Goal: Task Accomplishment & Management: Use online tool/utility

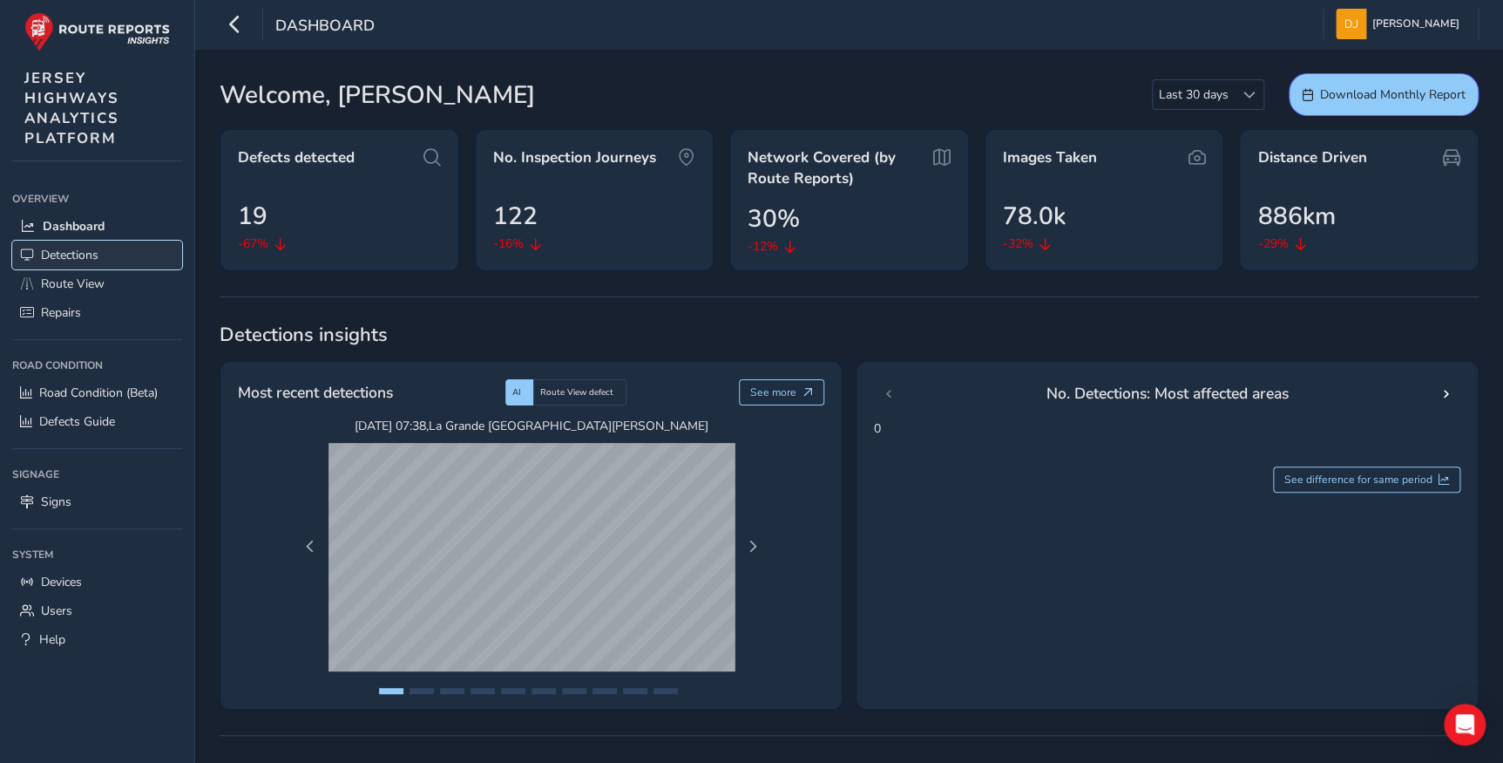
click at [73, 254] on span "Detections" at bounding box center [70, 255] width 58 height 17
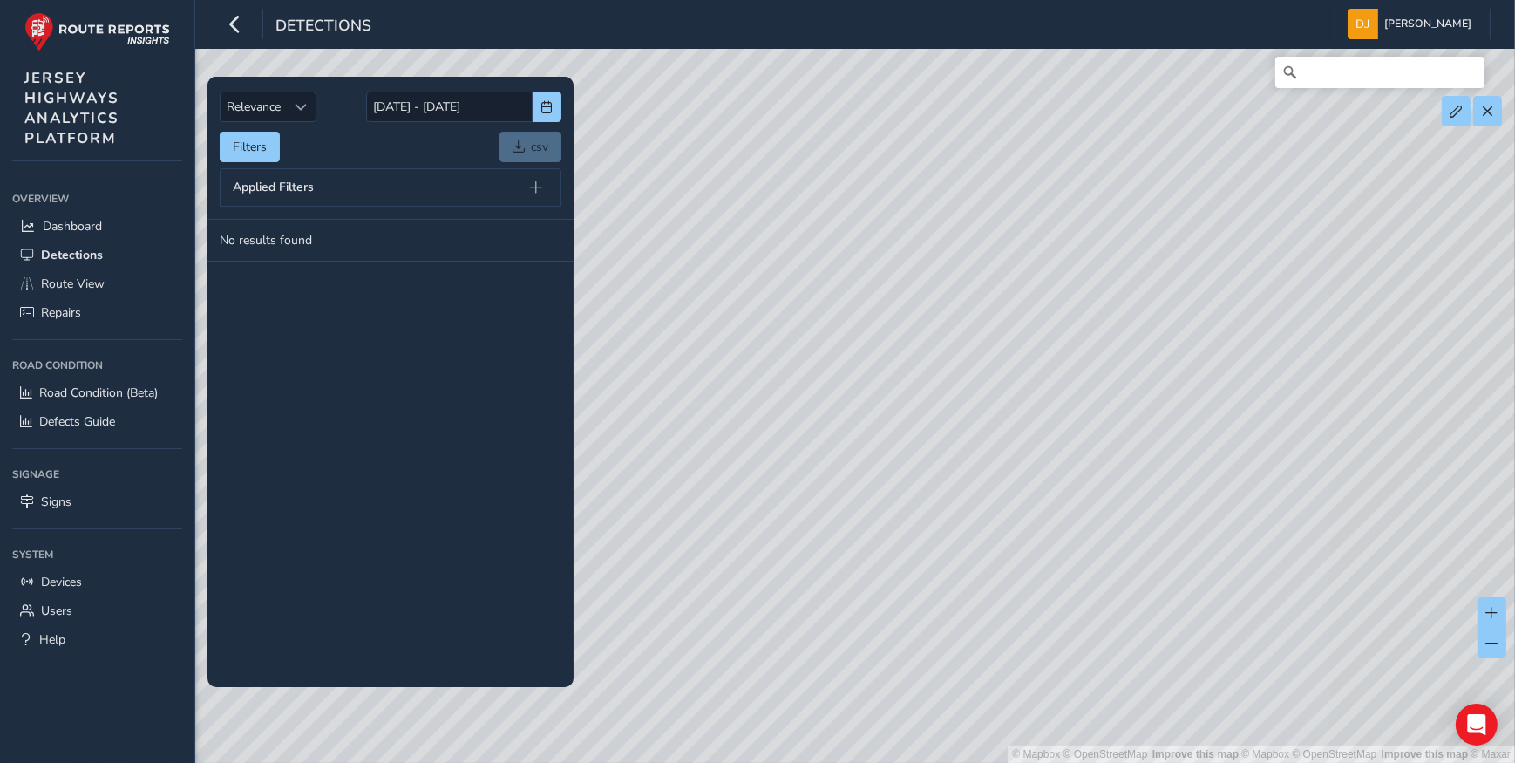
drag, startPoint x: 1265, startPoint y: 389, endPoint x: 806, endPoint y: 346, distance: 461.3
click at [806, 346] on div "© Mapbox © OpenStreetMap Improve this map | © Mapbox © OpenStreetMap Improve th…" at bounding box center [757, 381] width 1515 height 763
click at [534, 104] on button "button" at bounding box center [547, 107] width 29 height 31
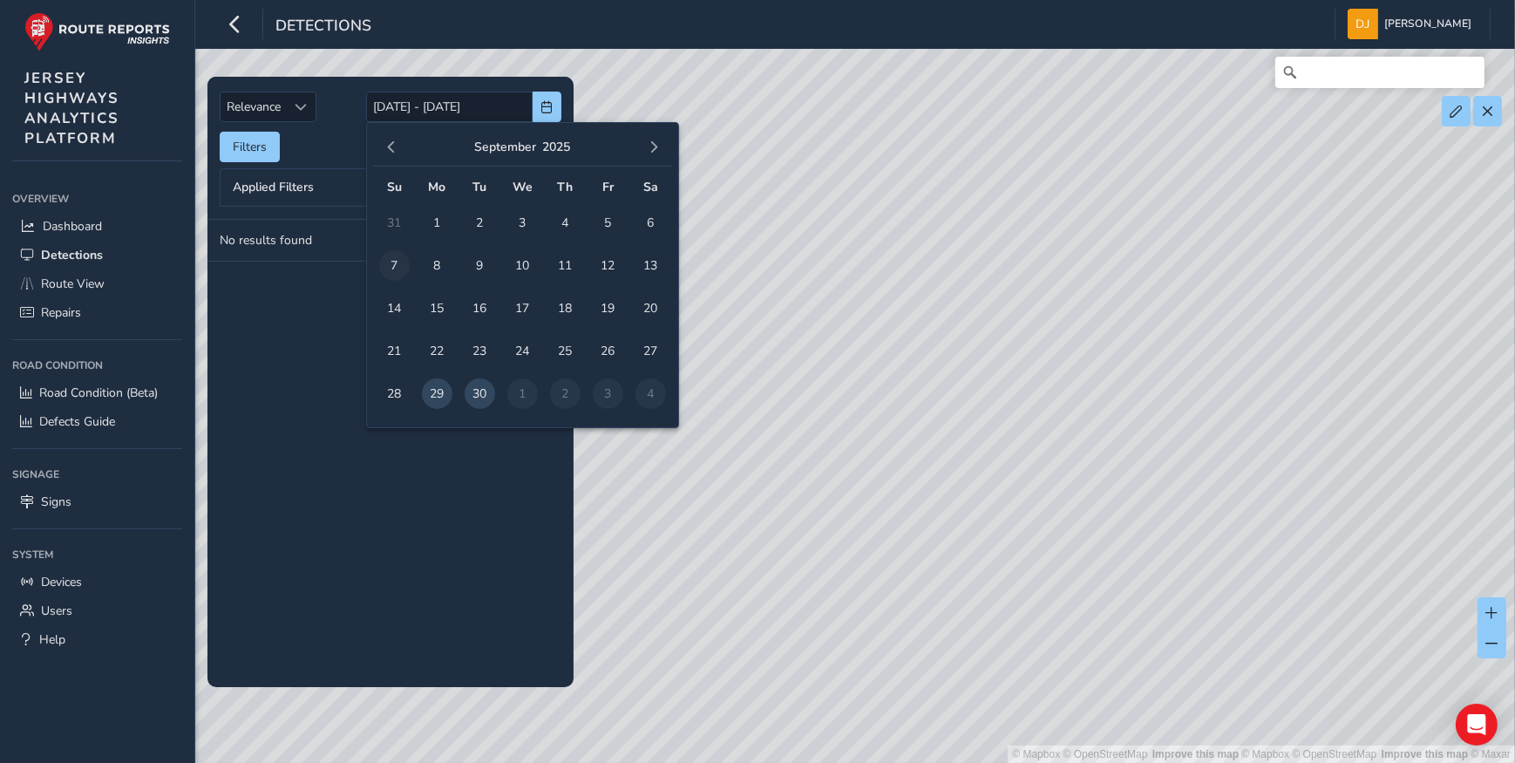
click at [391, 258] on span "7" at bounding box center [394, 265] width 31 height 31
type input "[DATE]"
click at [570, 395] on td "2" at bounding box center [565, 393] width 43 height 43
click at [476, 396] on span "30" at bounding box center [480, 393] width 31 height 31
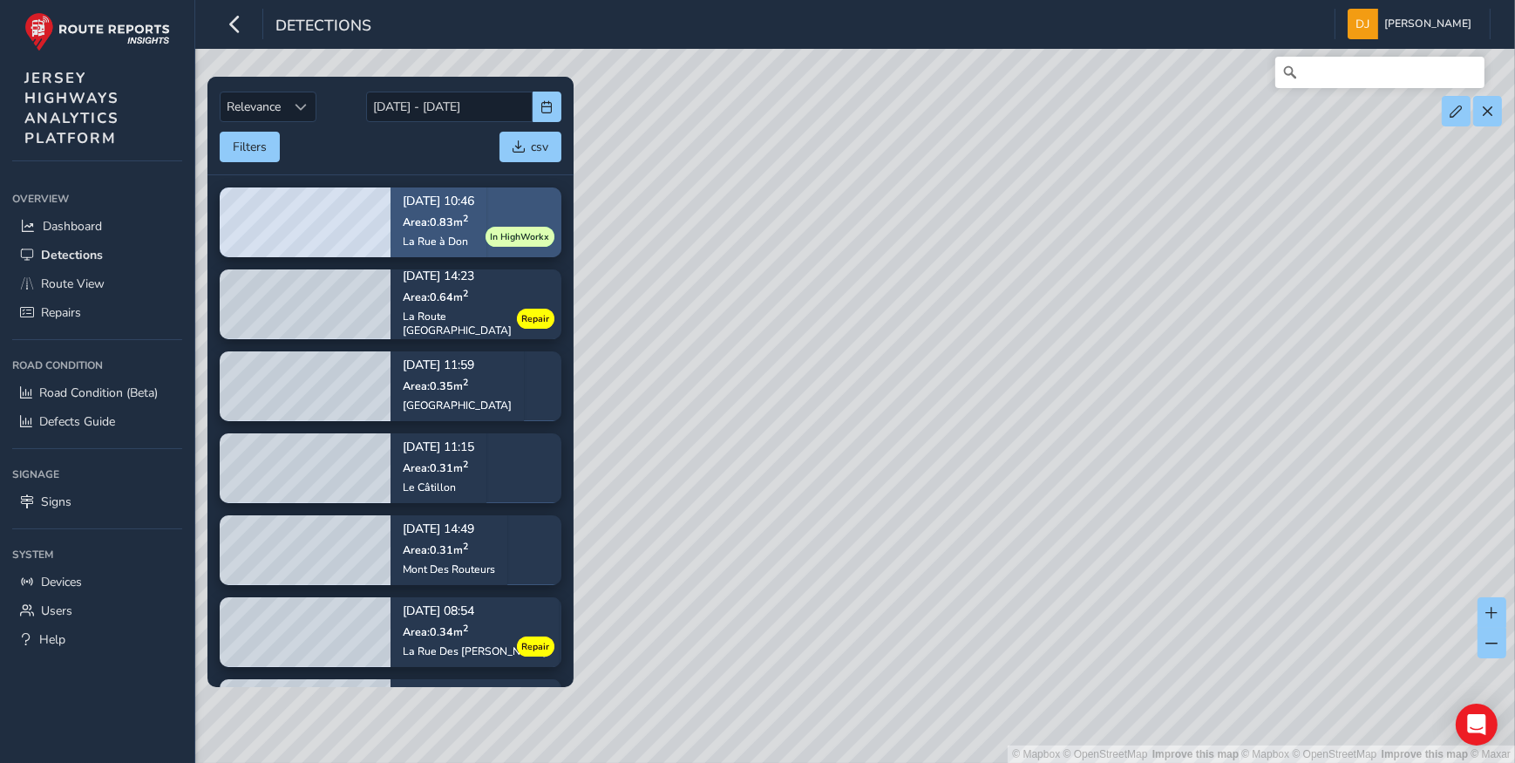
click at [434, 224] on span "Area: 0.83 m 2" at bounding box center [435, 221] width 65 height 15
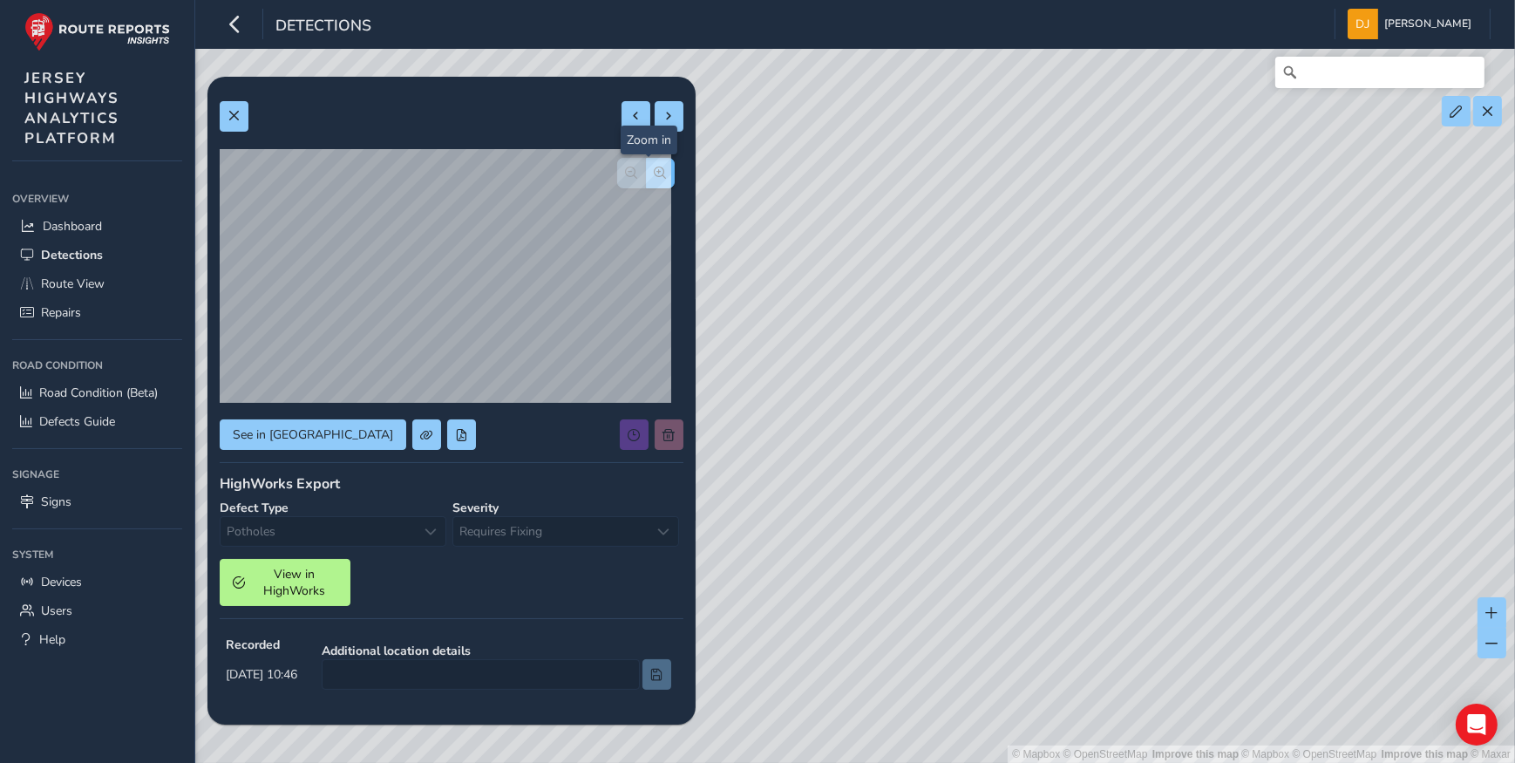
click at [654, 169] on button "button" at bounding box center [660, 173] width 29 height 31
click at [654, 170] on button "button" at bounding box center [660, 173] width 29 height 31
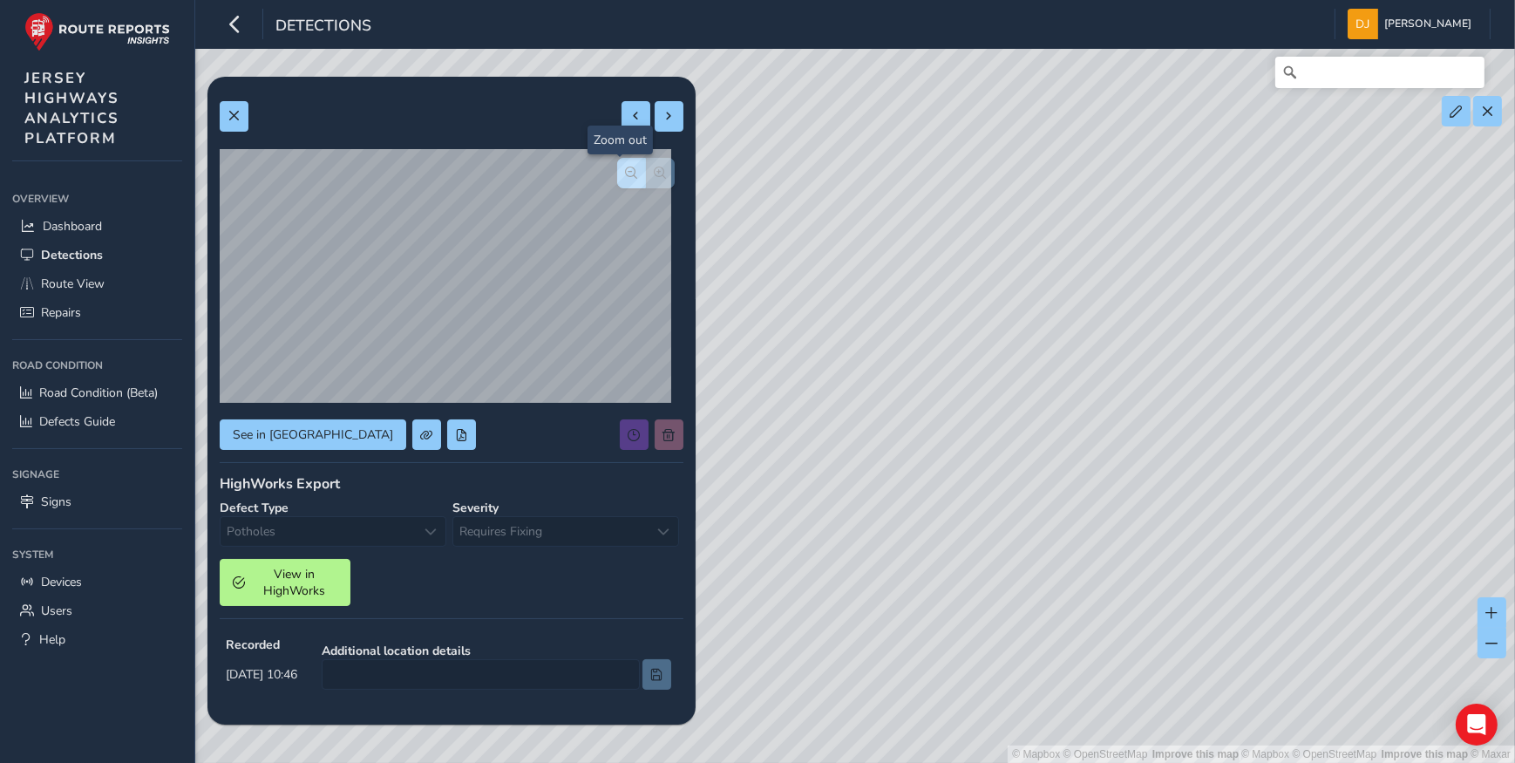
click at [626, 171] on span "button" at bounding box center [632, 172] width 12 height 12
click at [659, 436] on div at bounding box center [652, 434] width 64 height 31
click at [633, 441] on div at bounding box center [652, 434] width 64 height 31
click at [626, 175] on span "button" at bounding box center [632, 172] width 12 height 12
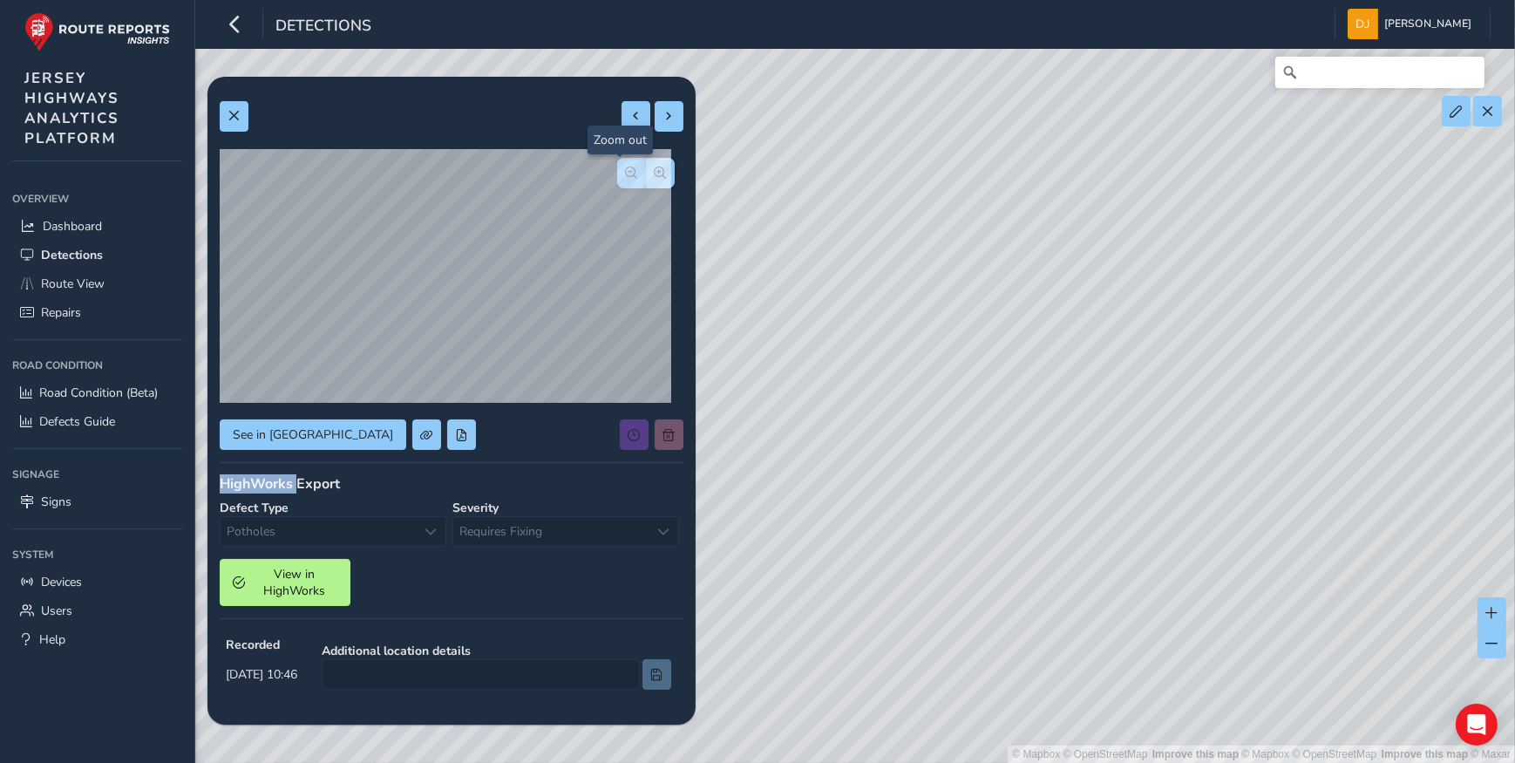
click at [626, 175] on span "button" at bounding box center [632, 172] width 12 height 12
click at [663, 121] on span at bounding box center [669, 116] width 12 height 12
type input "349"
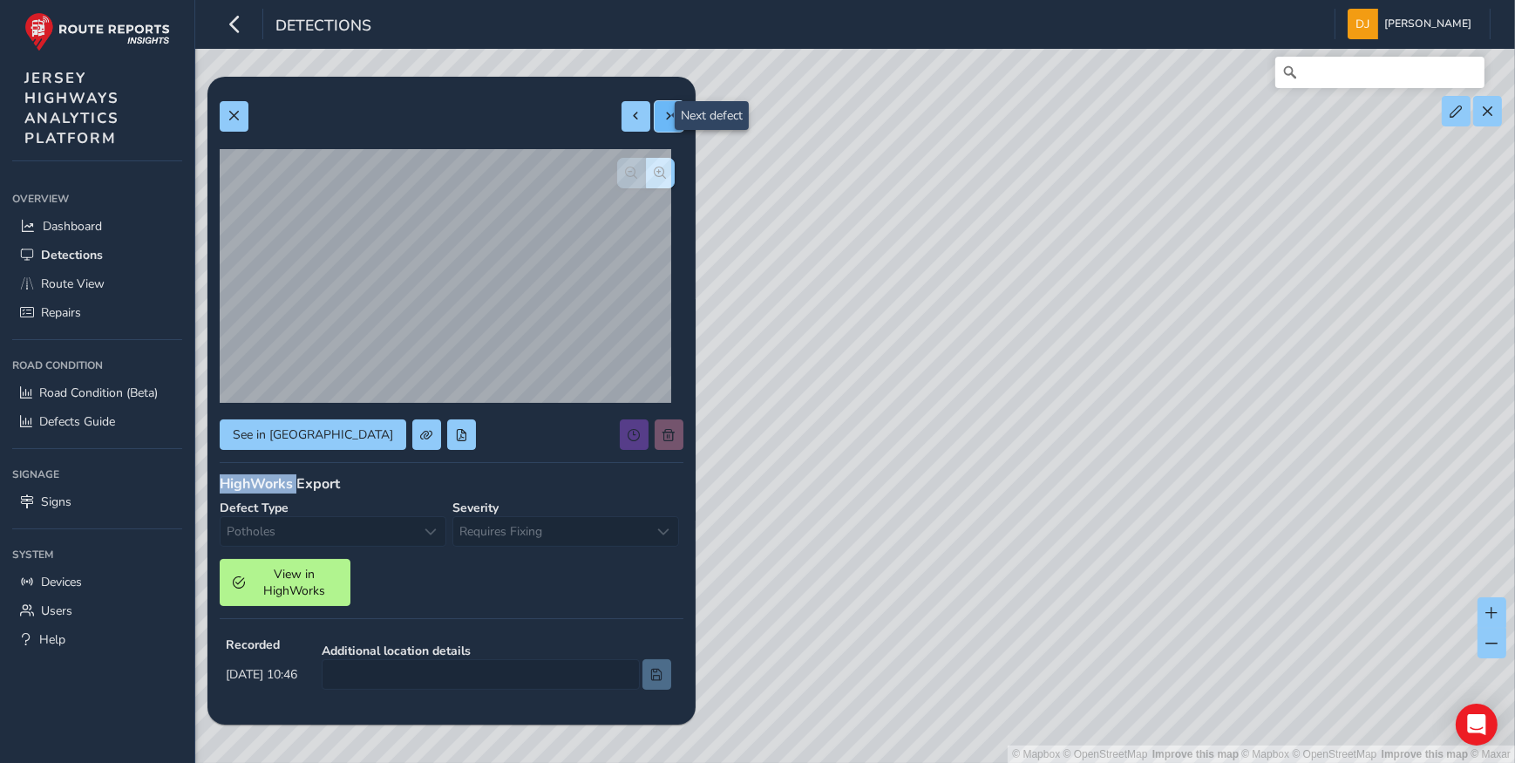
type input "530"
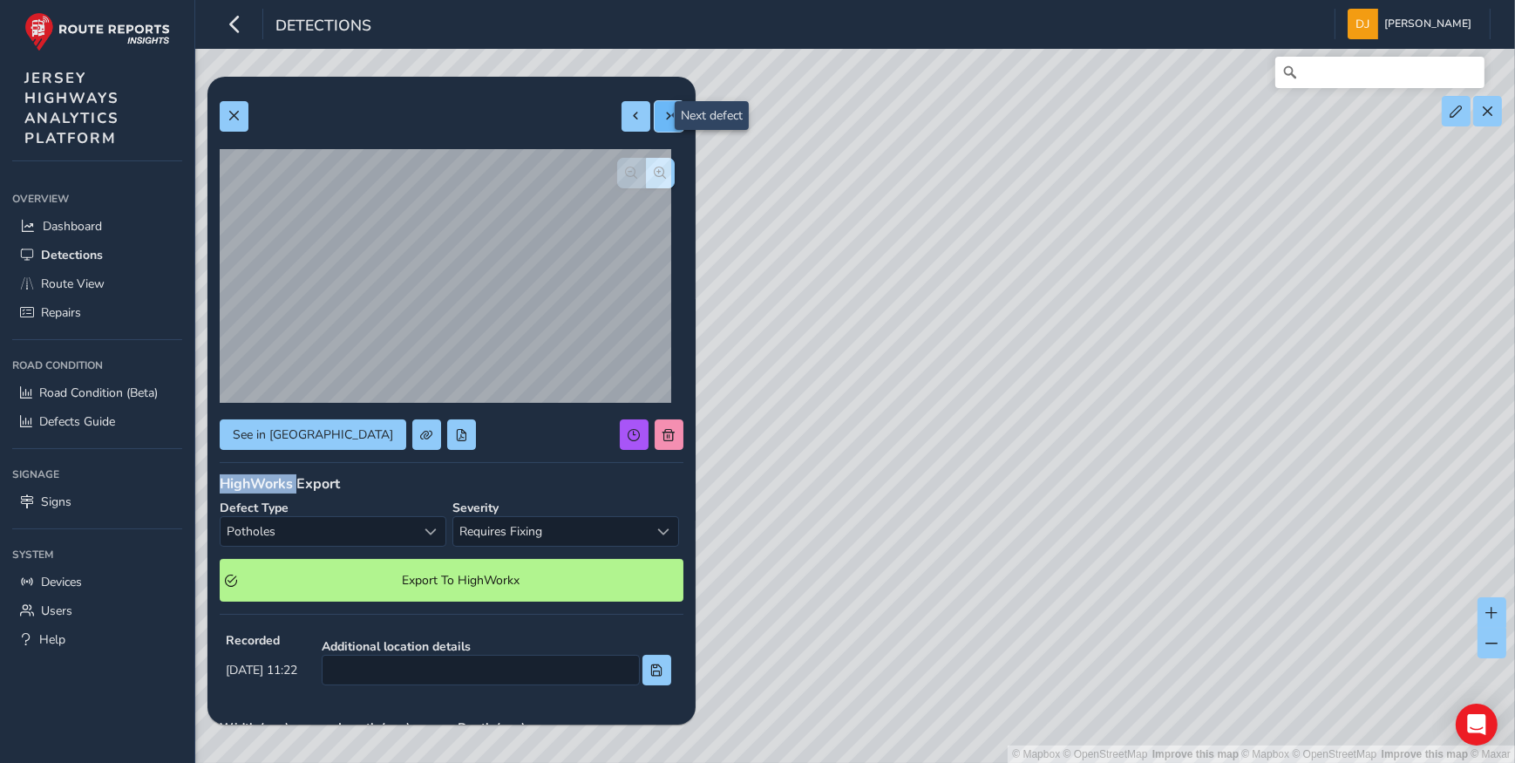
click at [663, 112] on span at bounding box center [669, 116] width 12 height 12
type input "517"
type input "2481"
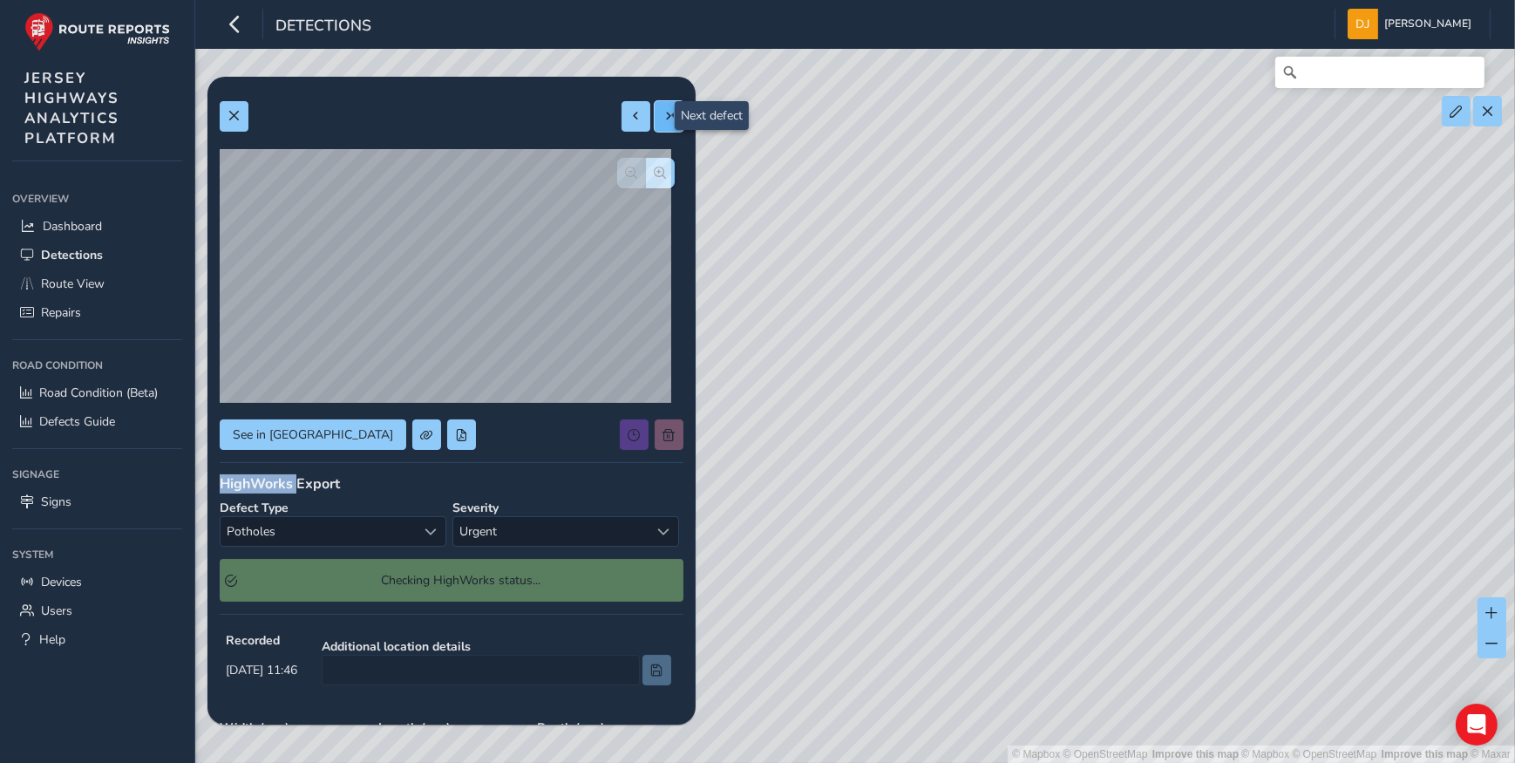
click at [663, 112] on span at bounding box center [669, 116] width 12 height 12
type input "401"
type input "3992"
click at [663, 112] on span at bounding box center [669, 116] width 12 height 12
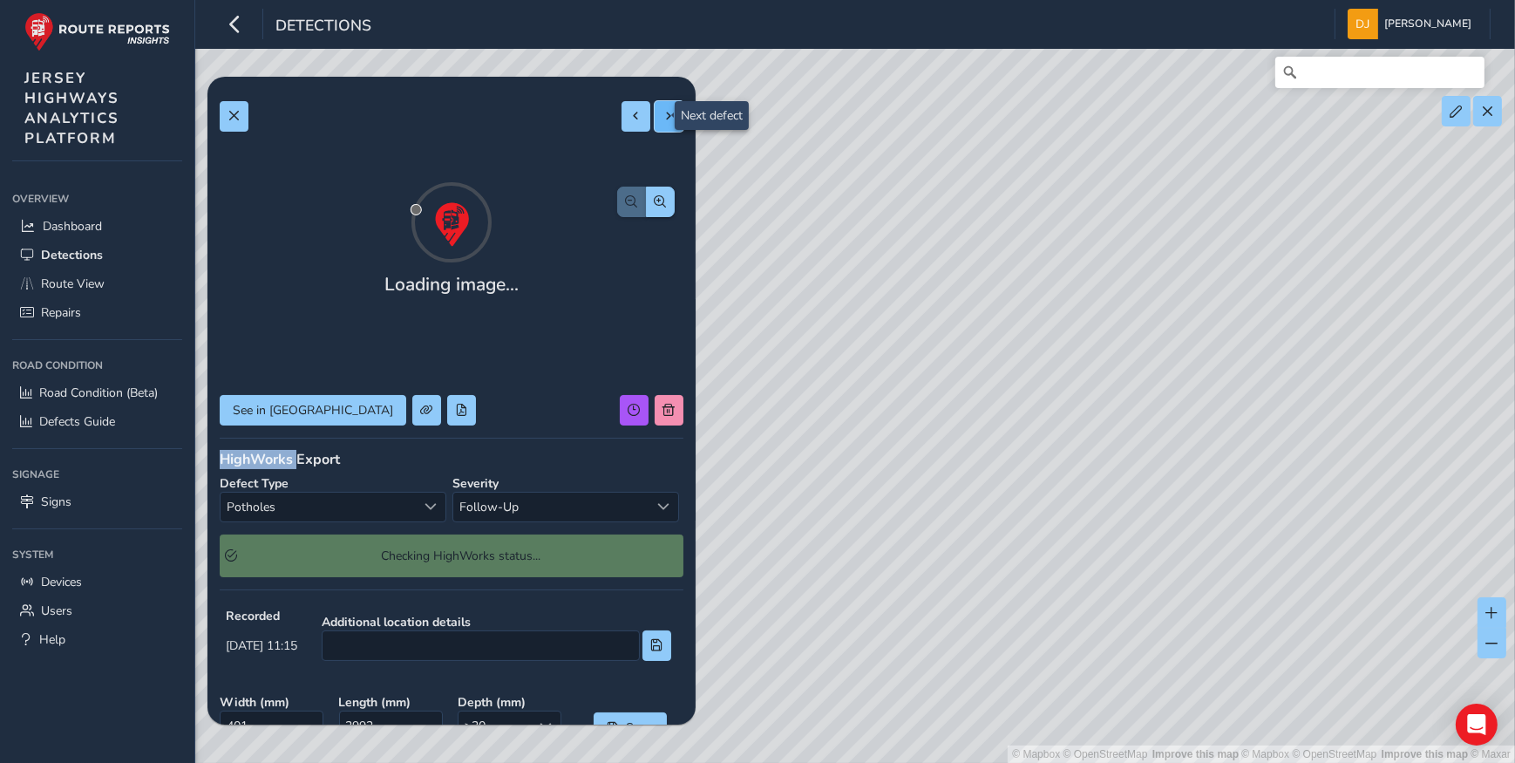
type input "395"
type input "780"
click at [663, 112] on span at bounding box center [669, 116] width 12 height 12
type input "401"
type input "867"
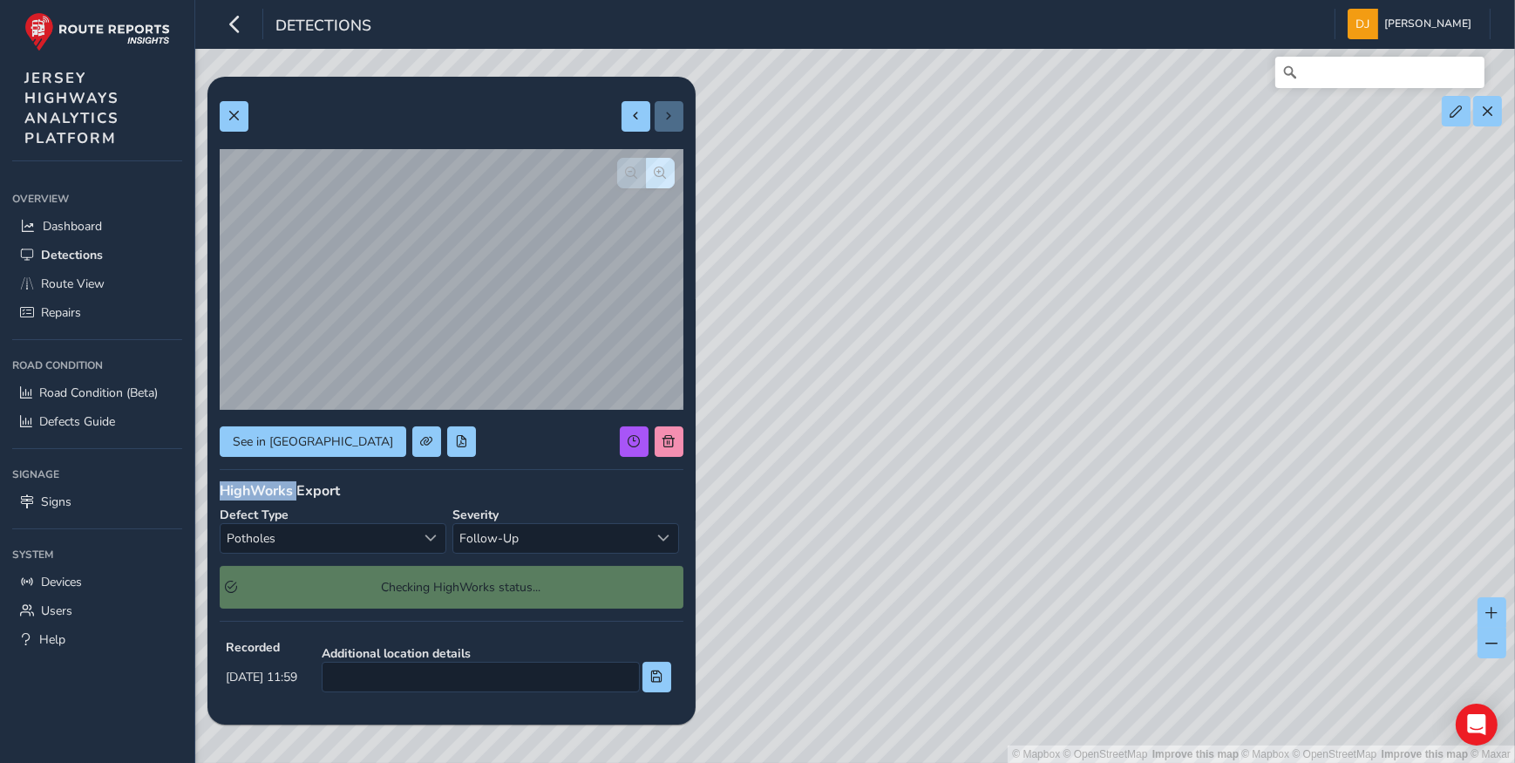
click at [661, 112] on div at bounding box center [652, 116] width 62 height 31
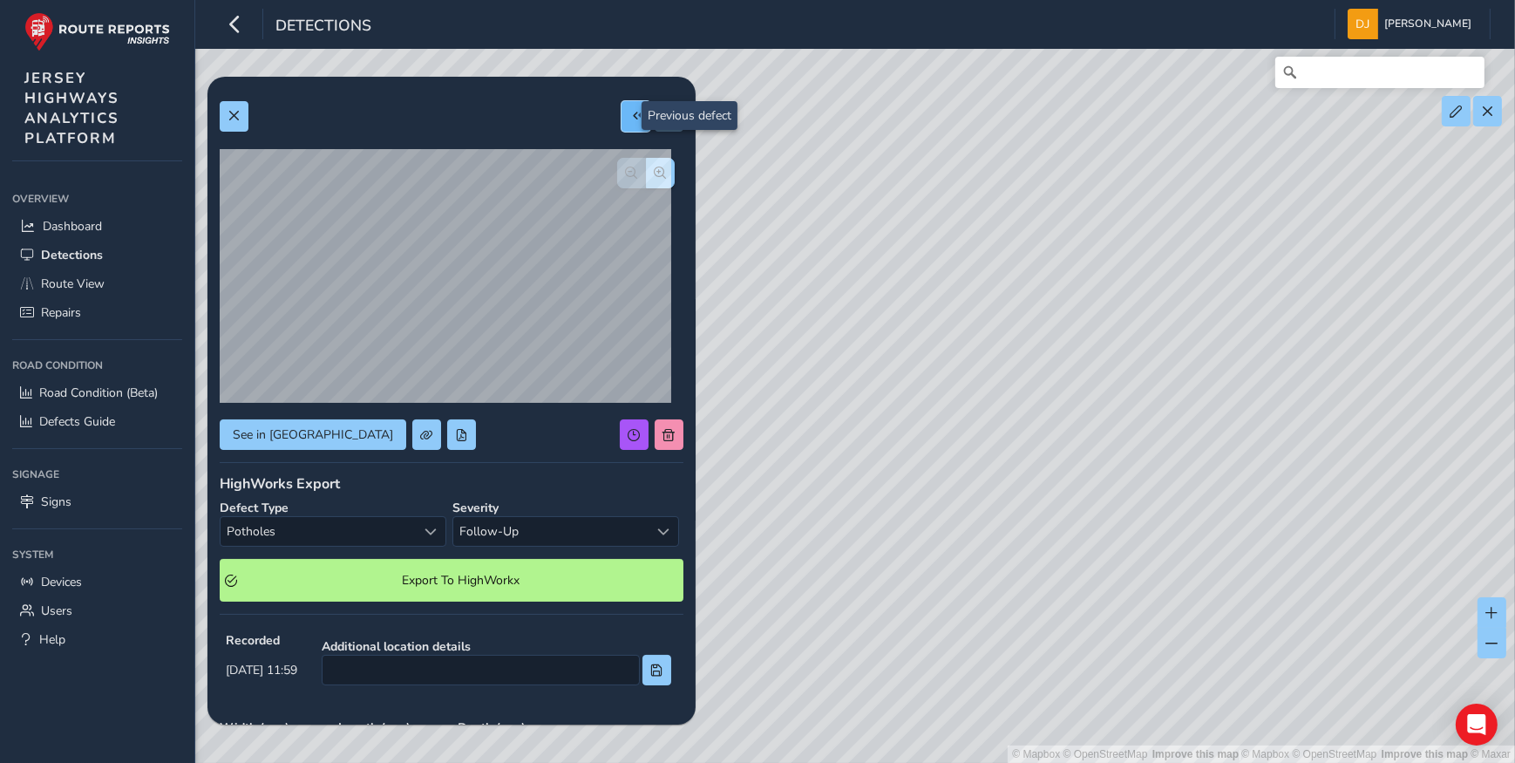
click at [621, 114] on button at bounding box center [635, 116] width 29 height 31
type input "395"
type input "780"
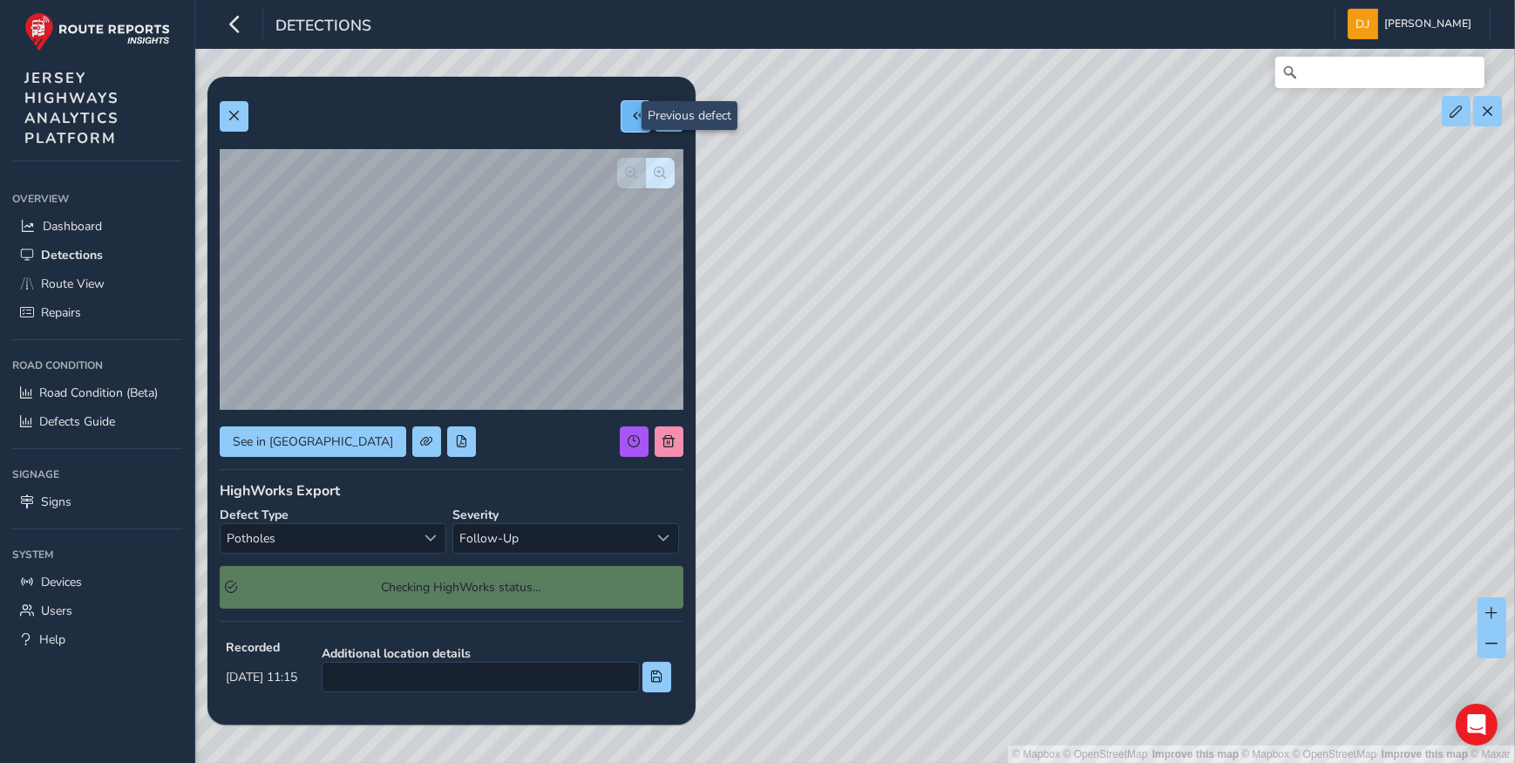
click at [630, 114] on span at bounding box center [636, 116] width 12 height 12
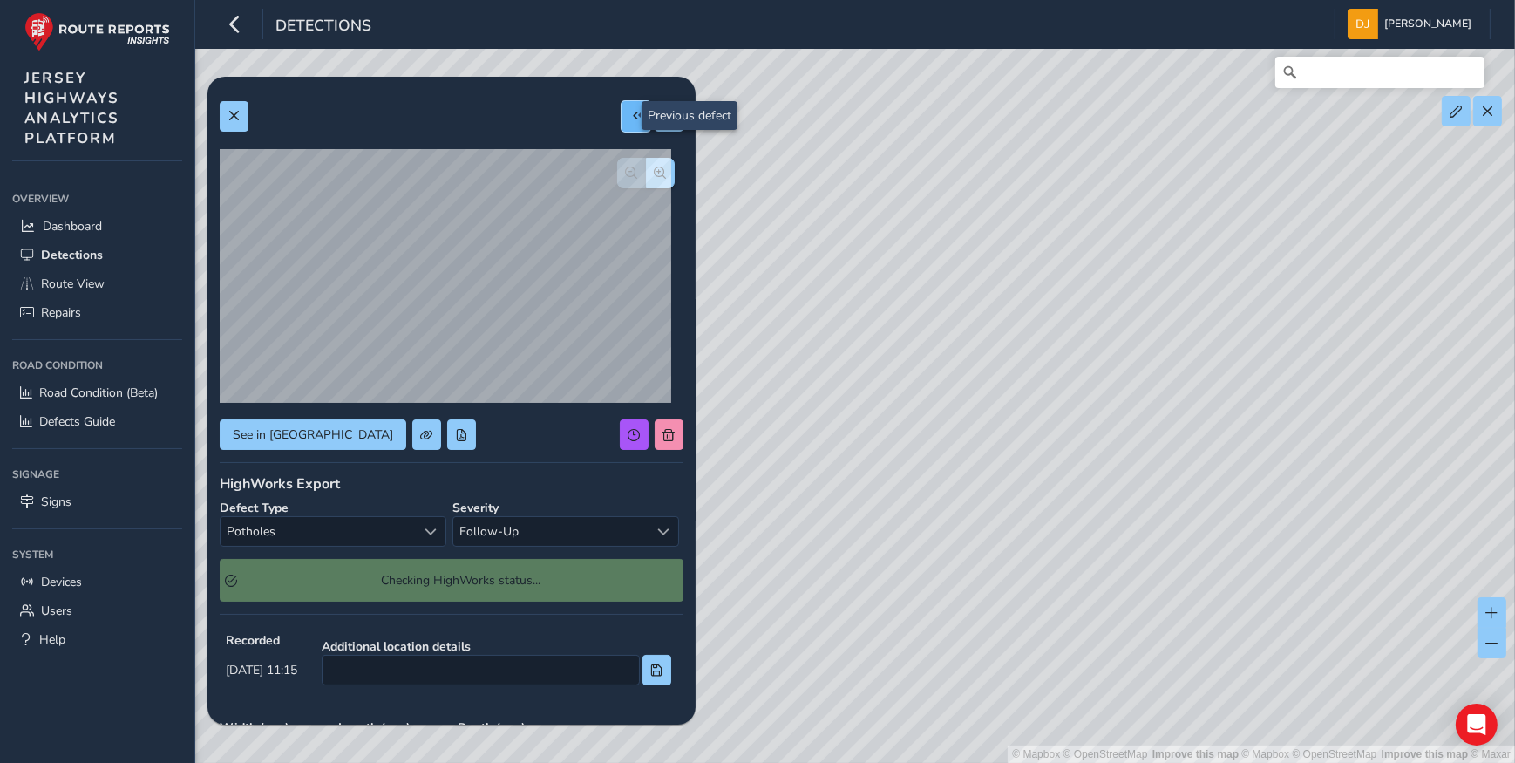
type input "401"
type input "3992"
click at [630, 114] on span at bounding box center [636, 116] width 12 height 12
type input "517"
type input "2481"
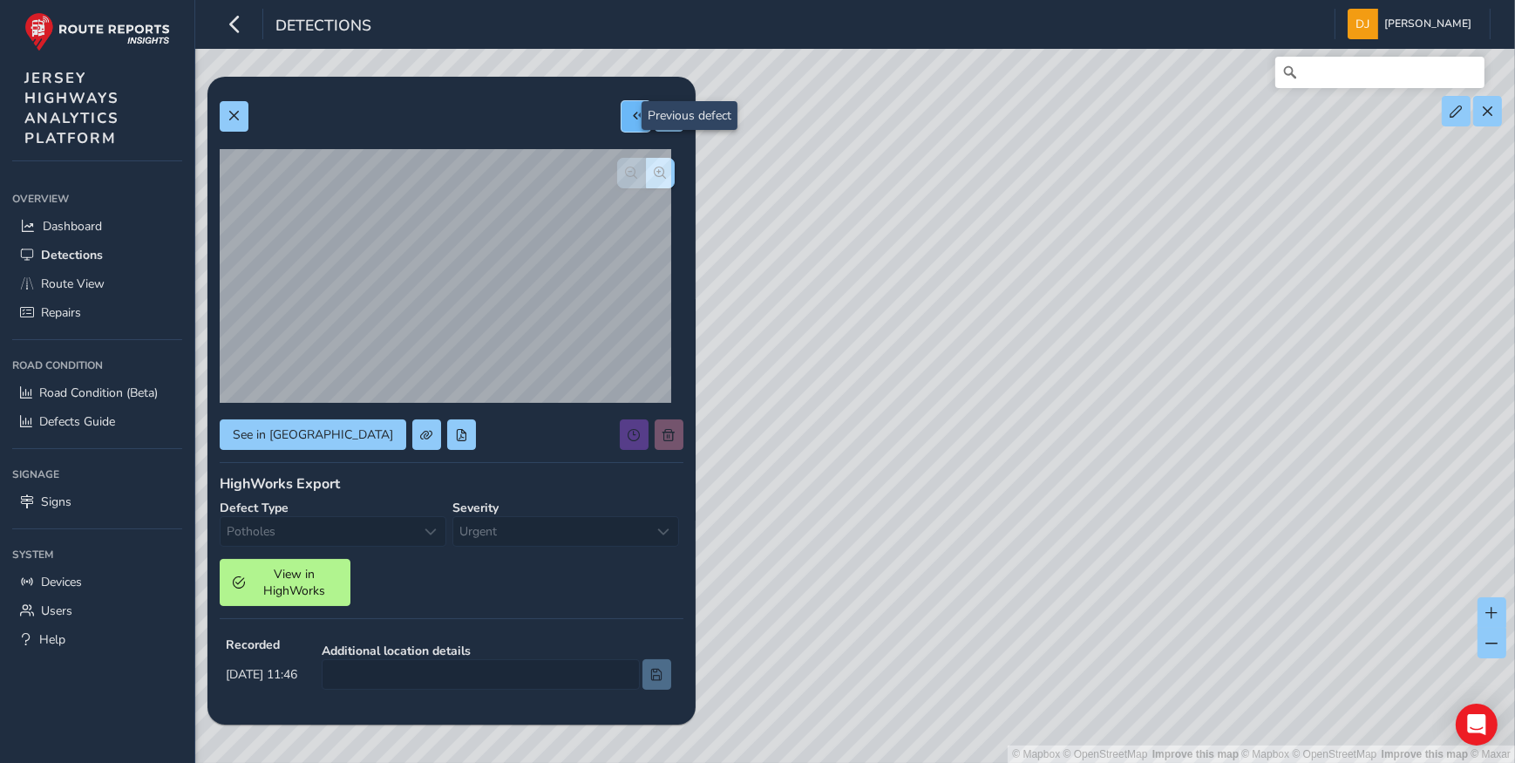
click at [630, 114] on span at bounding box center [636, 116] width 12 height 12
type input "349"
type input "530"
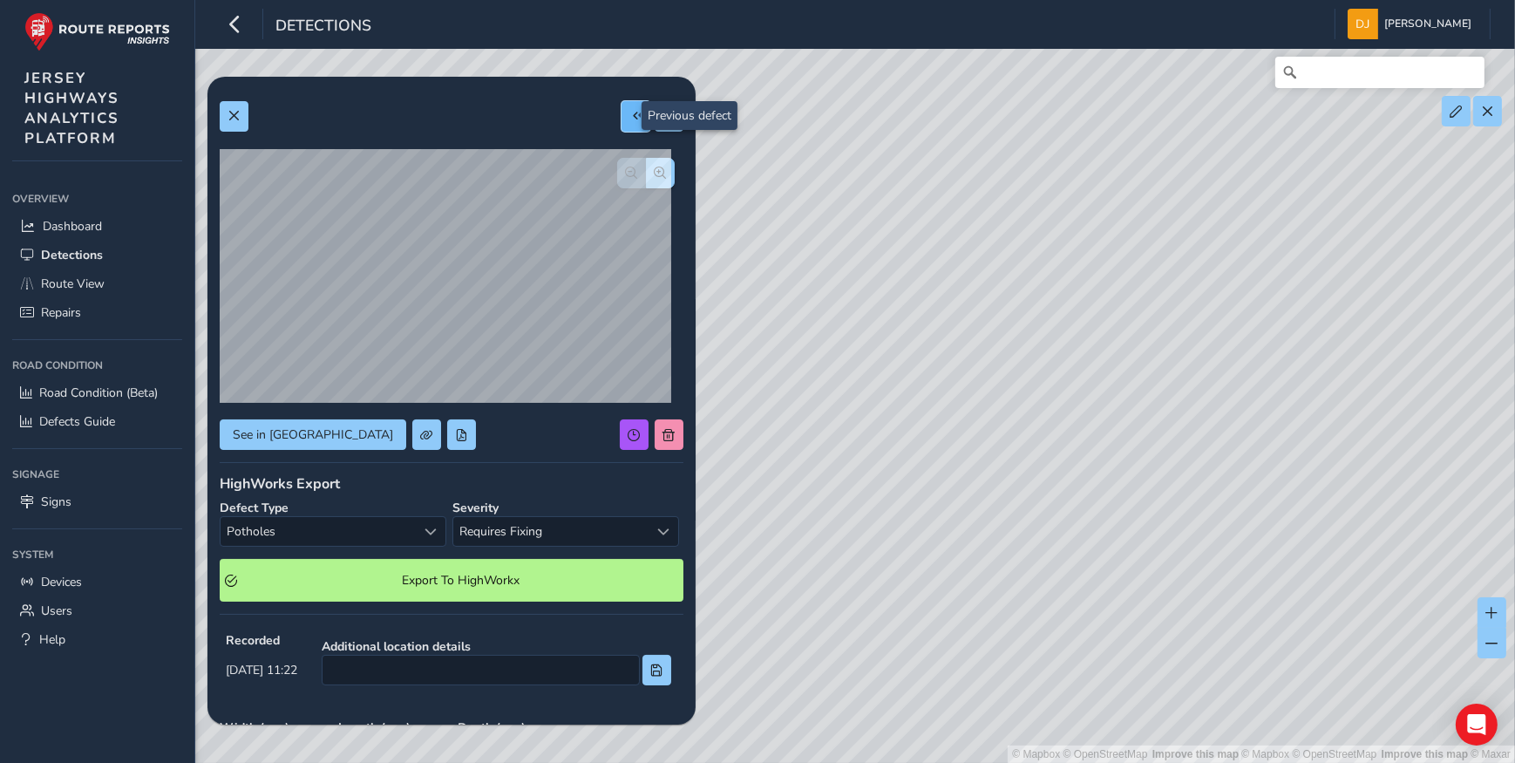
click at [630, 112] on span at bounding box center [636, 116] width 12 height 12
type input "762"
type input "1088"
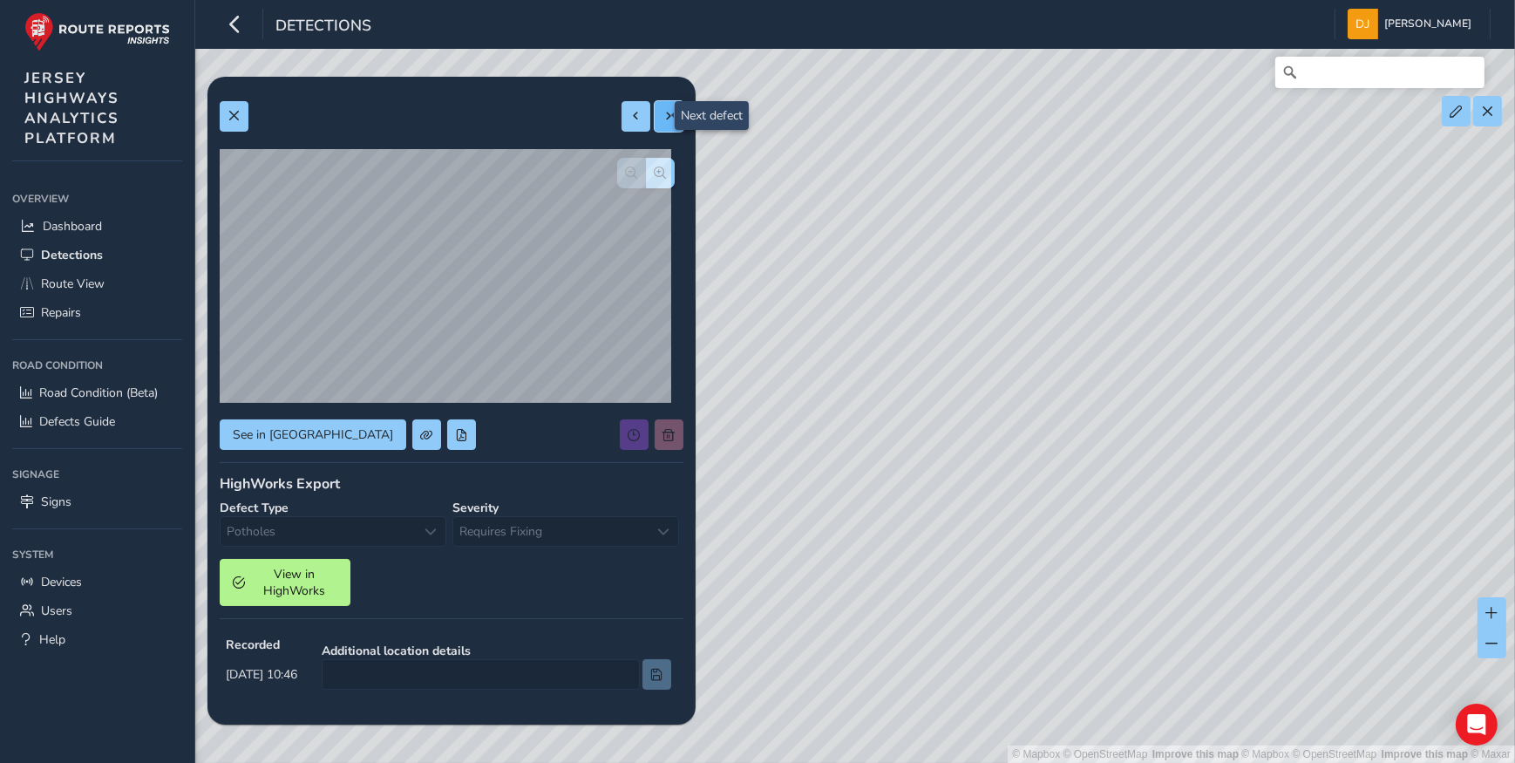
click at [663, 119] on span at bounding box center [669, 116] width 12 height 12
type input "349"
type input "530"
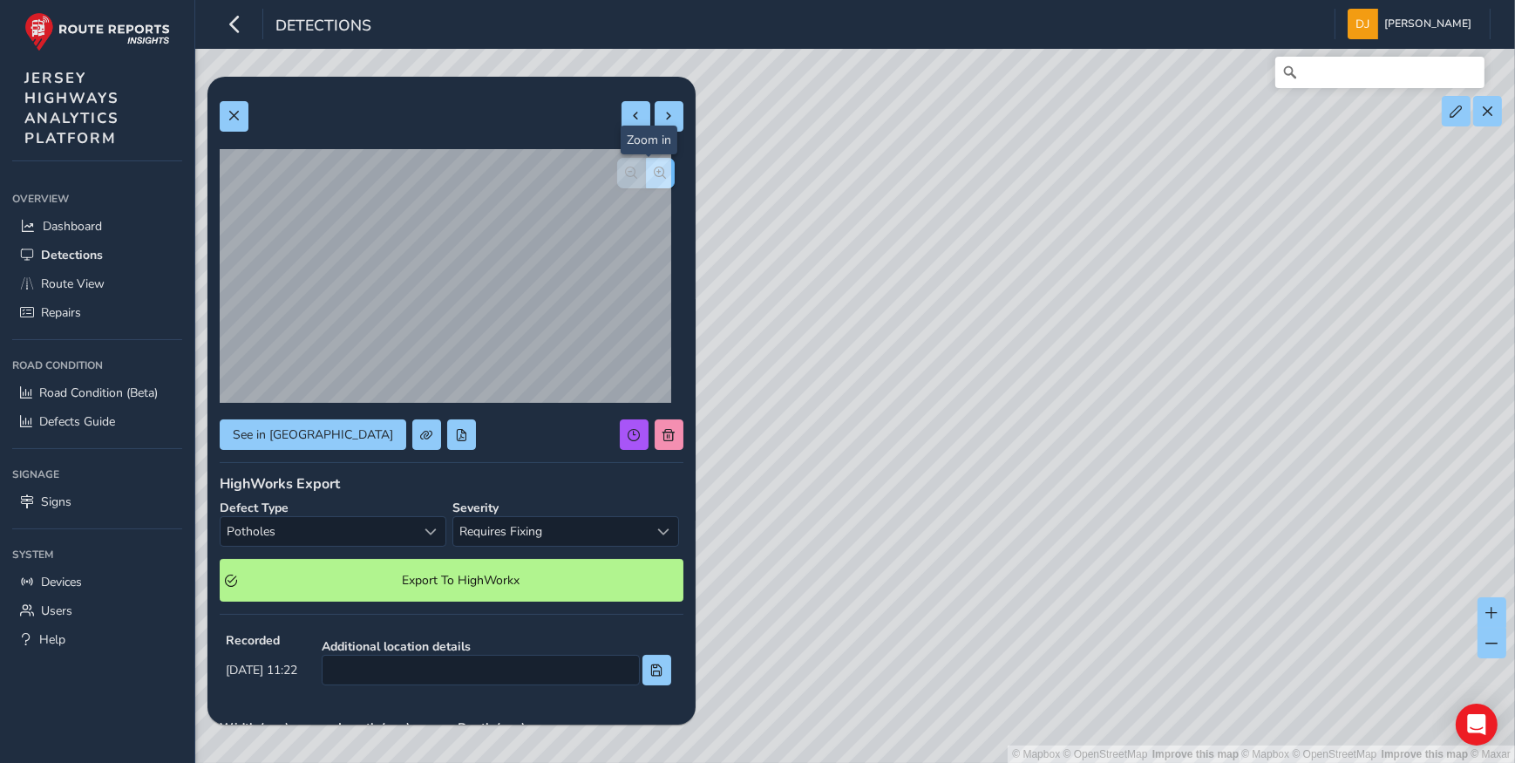
click at [658, 166] on button "button" at bounding box center [660, 173] width 29 height 31
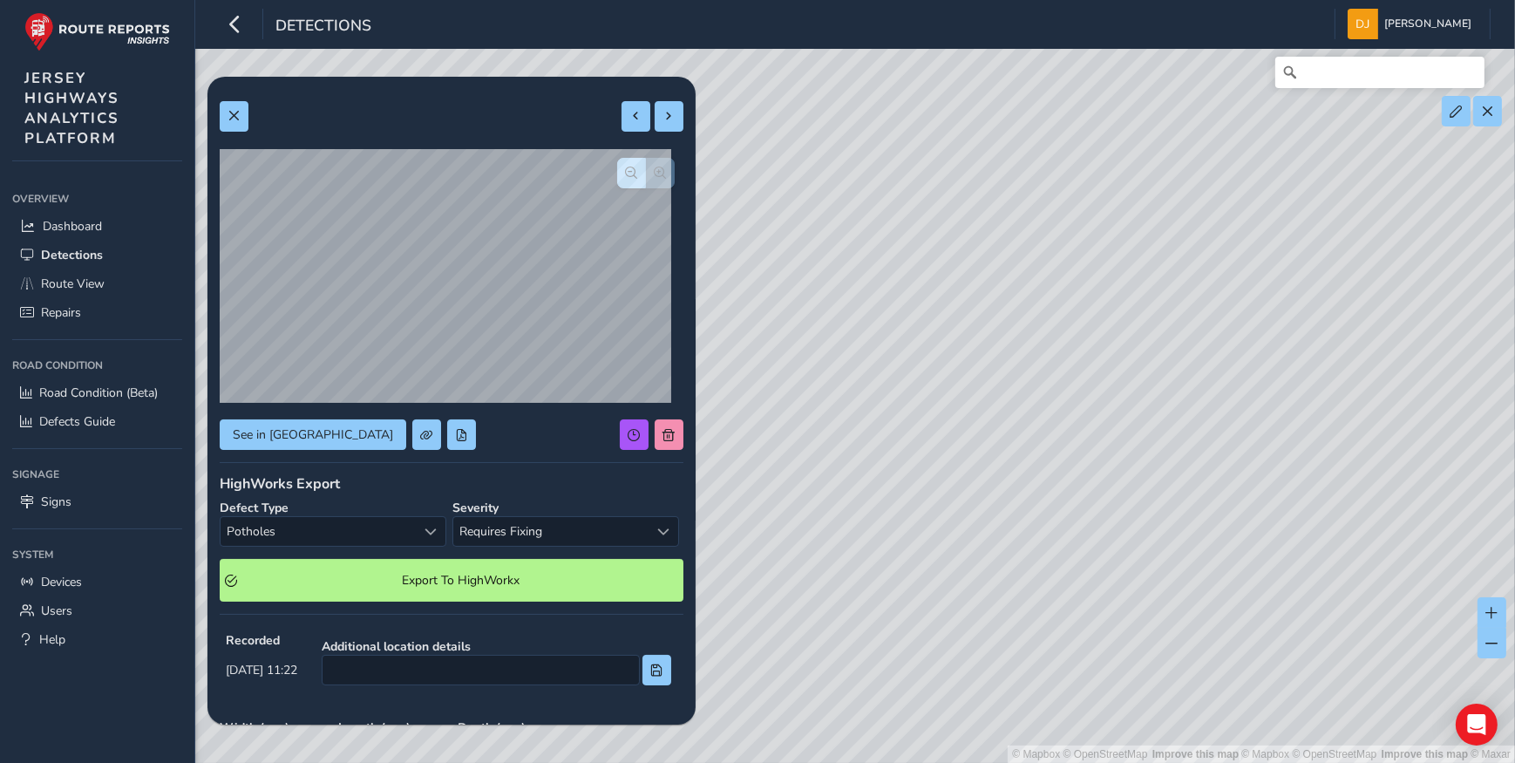
click at [658, 166] on div at bounding box center [646, 173] width 58 height 31
click at [625, 124] on button at bounding box center [635, 116] width 29 height 31
type input "762"
type input "1088"
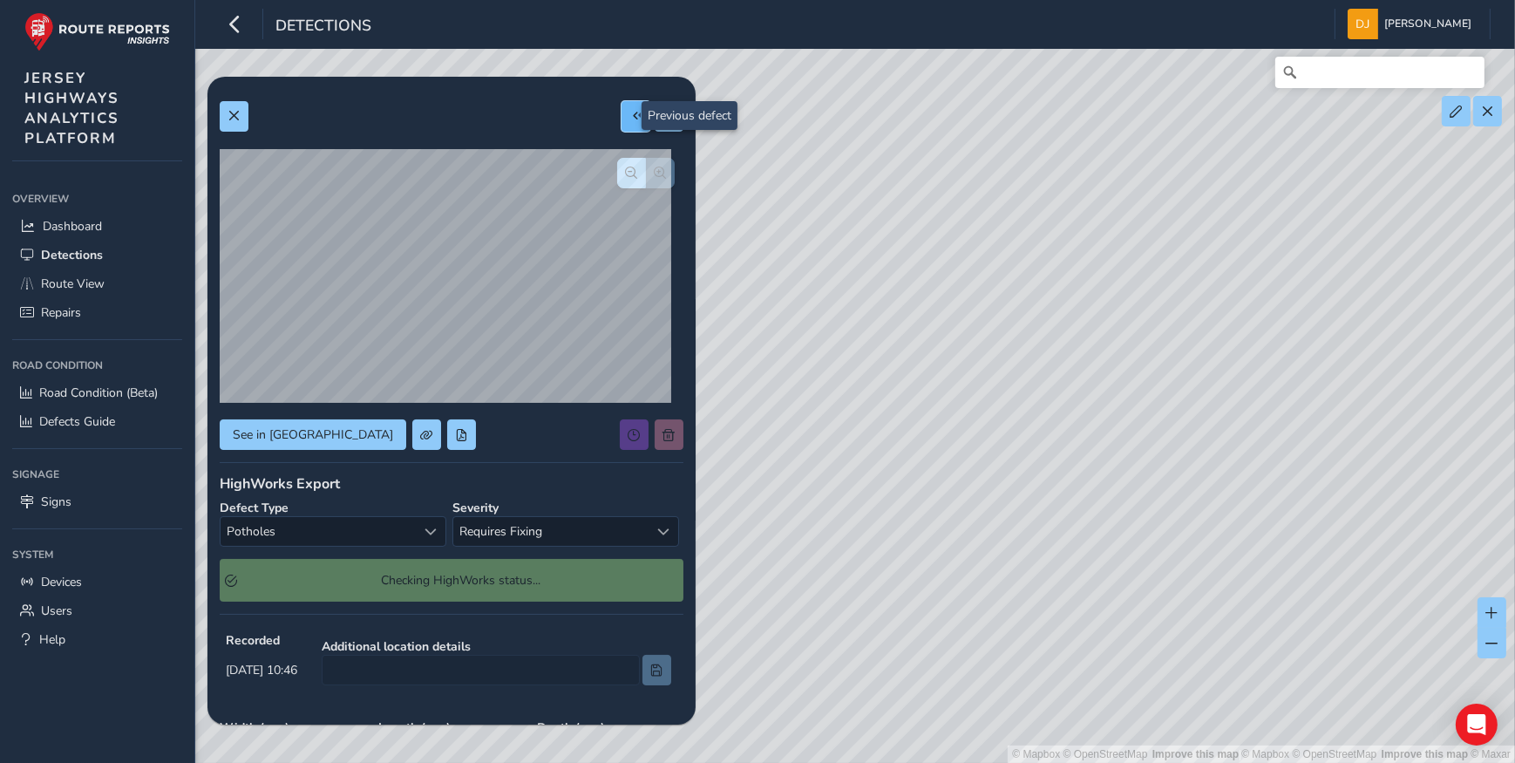
click at [625, 124] on button at bounding box center [635, 116] width 29 height 31
type input "264"
type input "770"
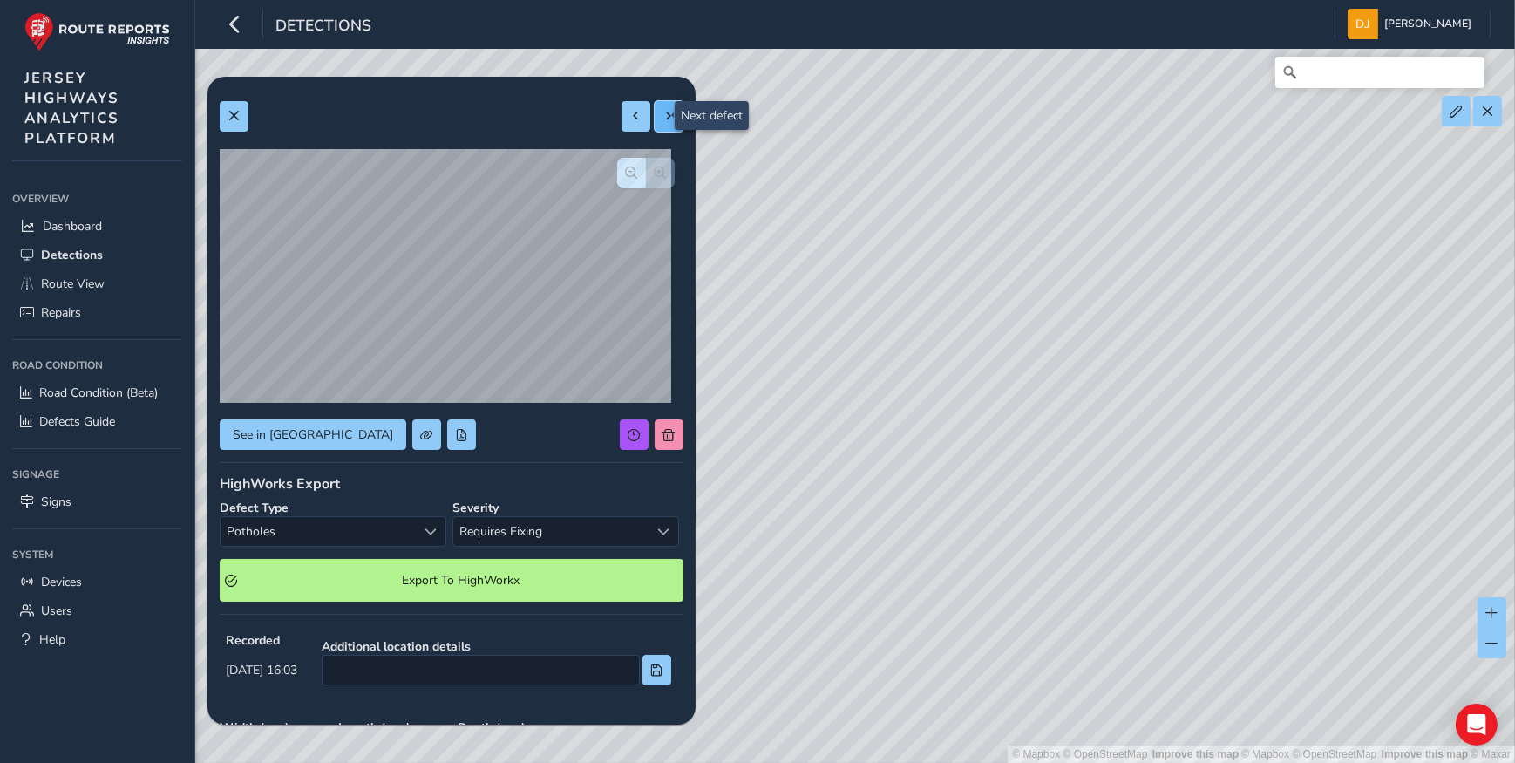
click at [655, 128] on button at bounding box center [669, 116] width 29 height 31
type input "762"
type input "1088"
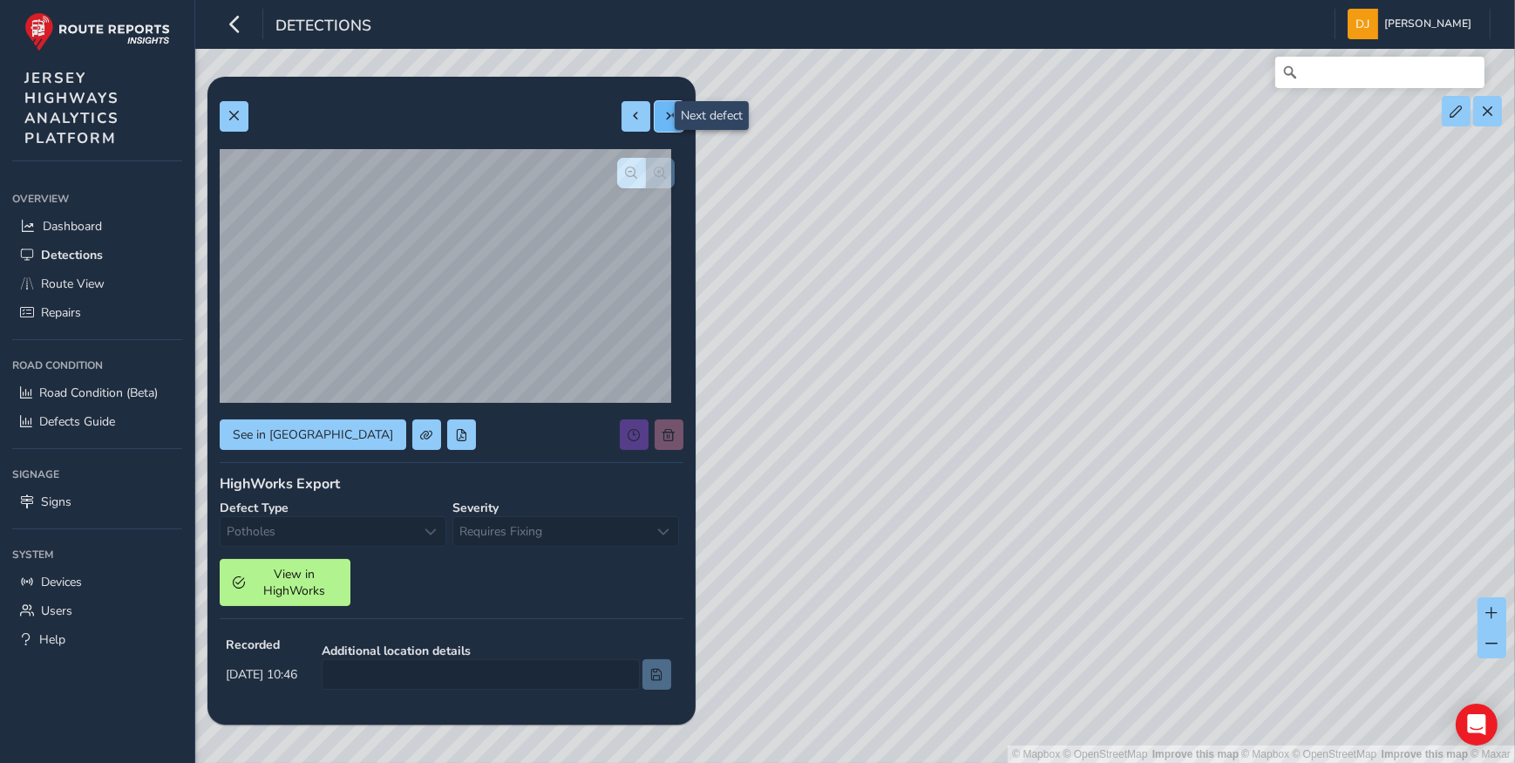
click at [655, 128] on button at bounding box center [669, 116] width 29 height 31
type input "349"
type input "530"
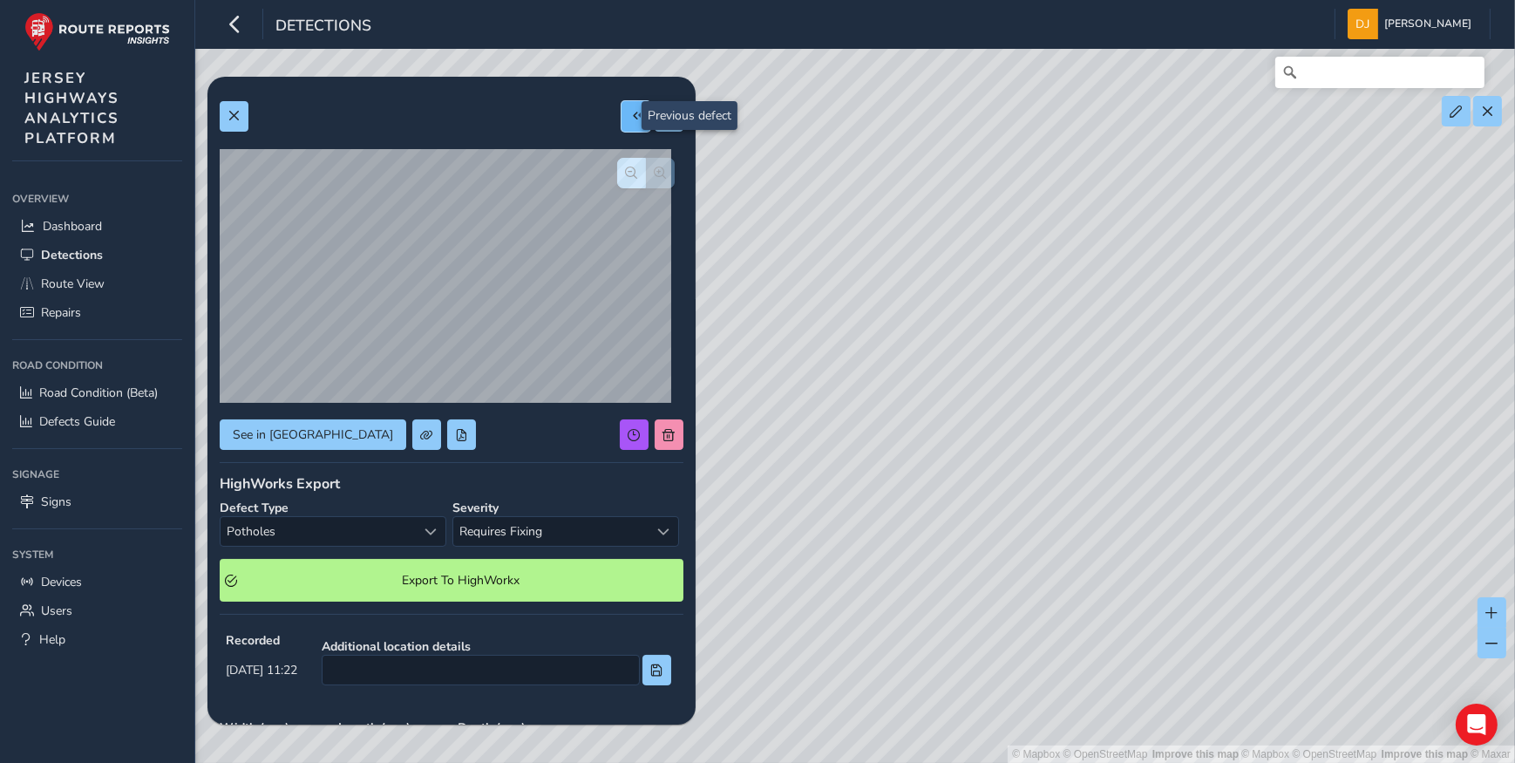
click at [624, 124] on button at bounding box center [635, 116] width 29 height 31
type input "762"
type input "1088"
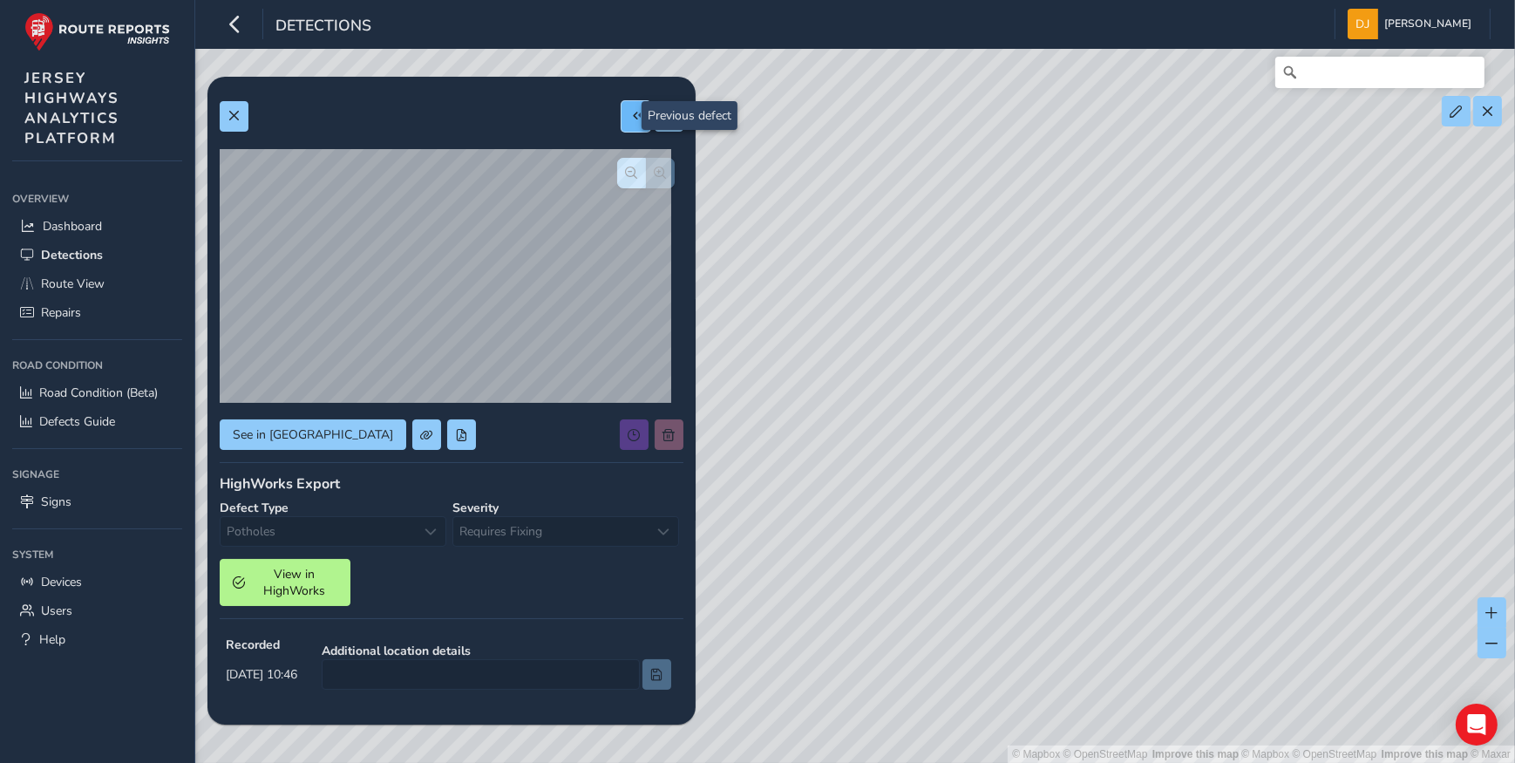
click at [624, 124] on button at bounding box center [635, 116] width 29 height 31
type input "264"
type input "770"
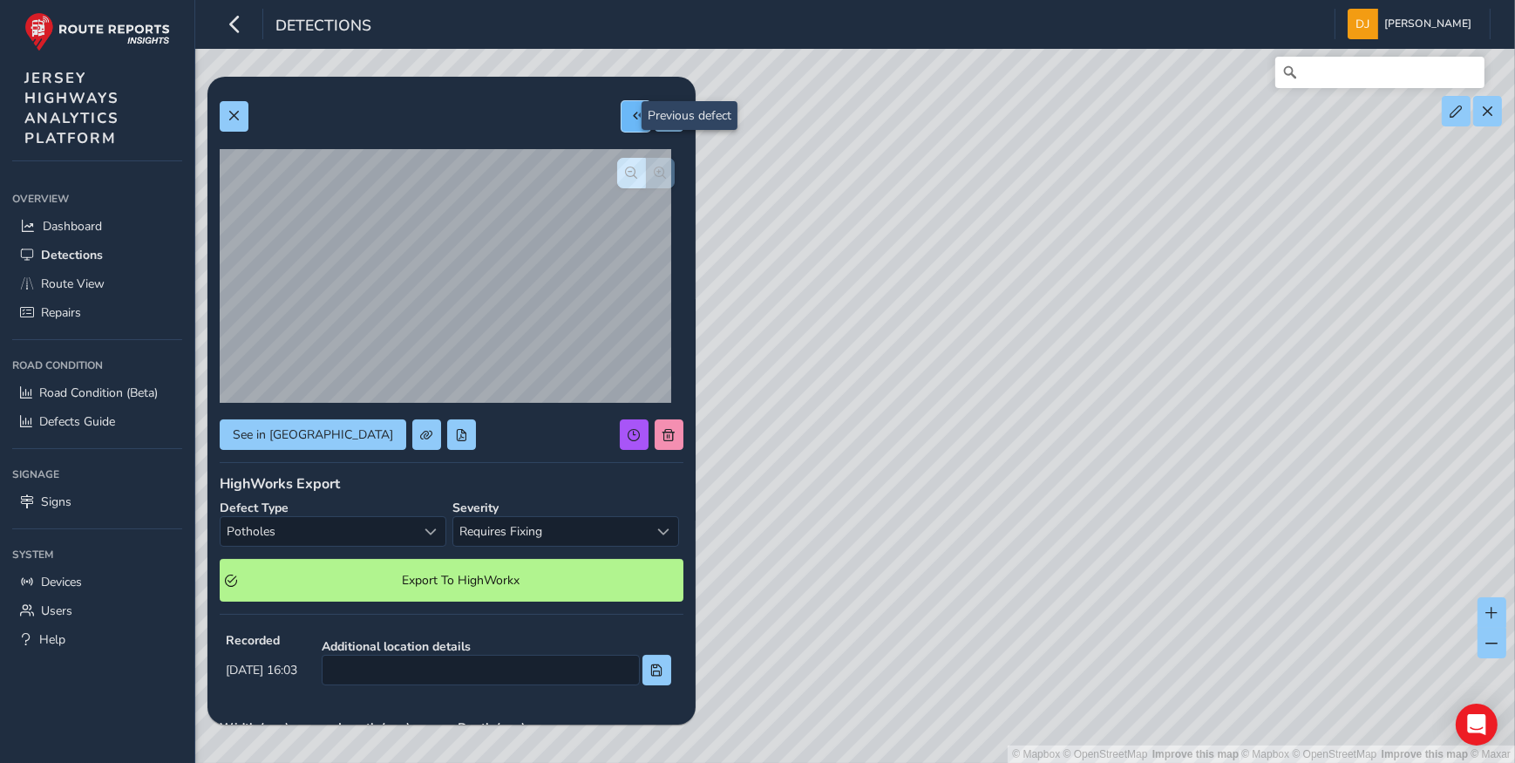
click at [624, 124] on button at bounding box center [635, 116] width 29 height 31
type input "434"
type input "711"
click at [624, 124] on button at bounding box center [635, 116] width 29 height 31
type input "281"
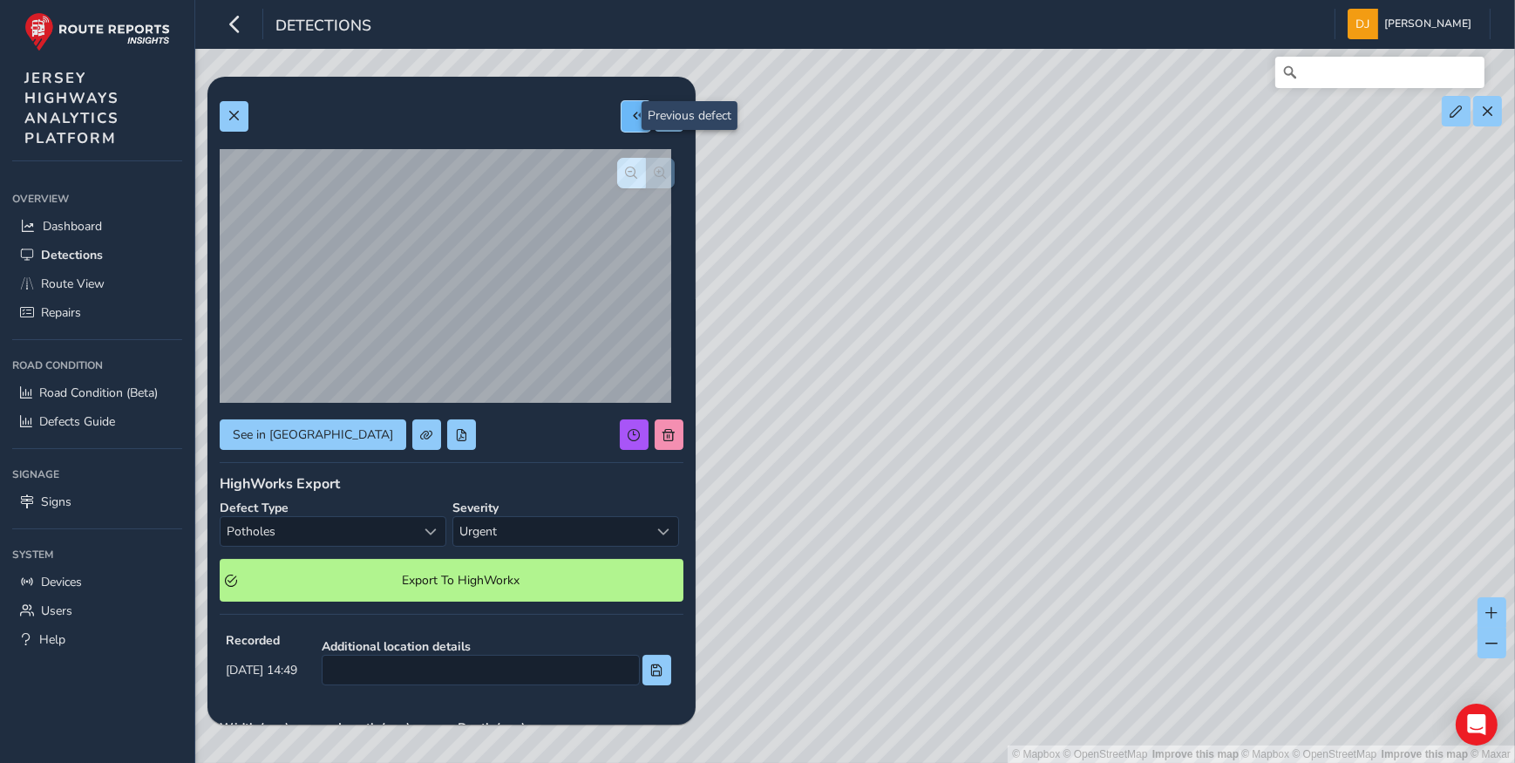
type input "871"
click at [667, 532] on div "Select severity" at bounding box center [663, 531] width 29 height 29
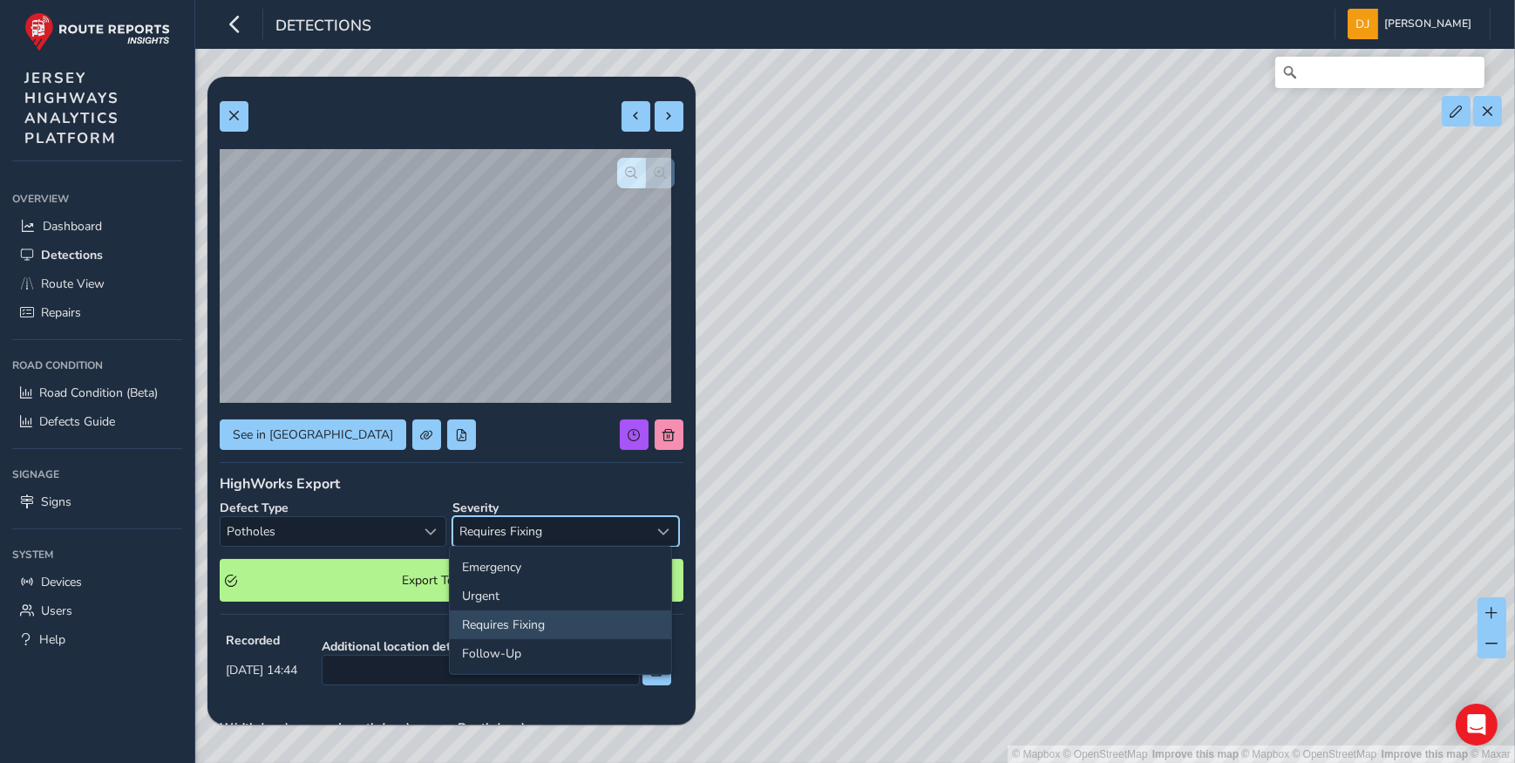
click at [667, 532] on div "Select severity" at bounding box center [663, 531] width 29 height 29
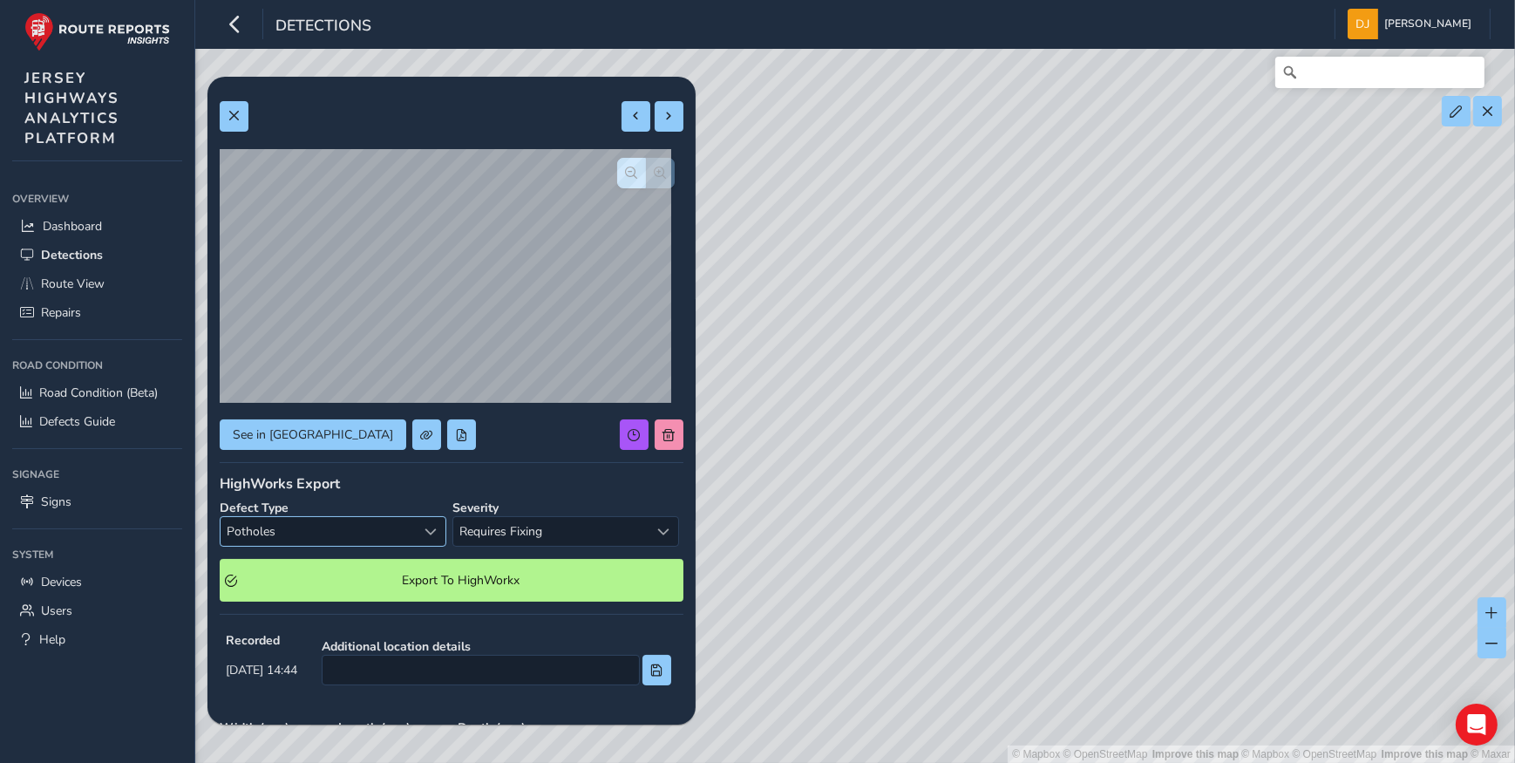
click at [439, 530] on div "Select a type" at bounding box center [431, 531] width 29 height 29
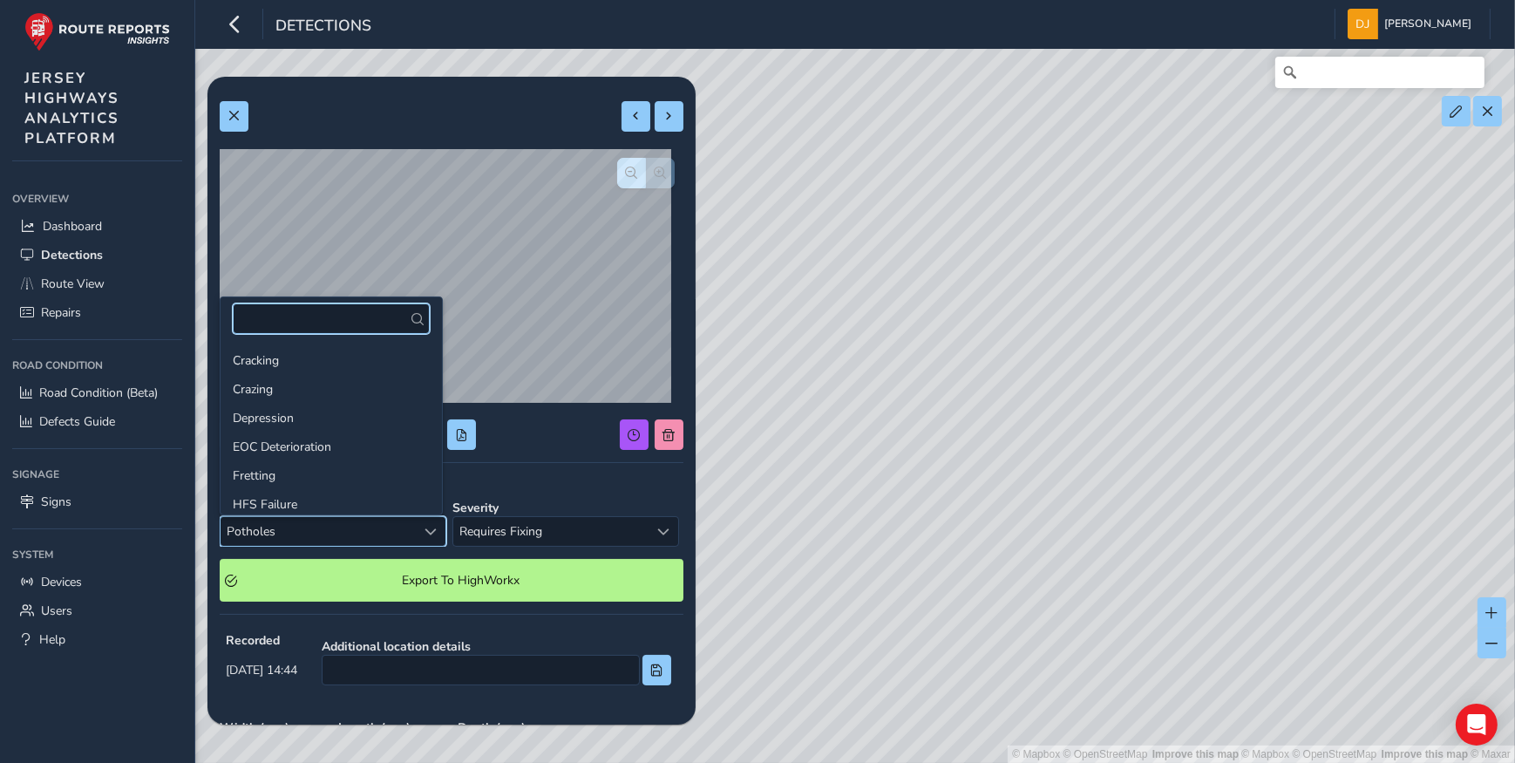
scroll to position [177, 0]
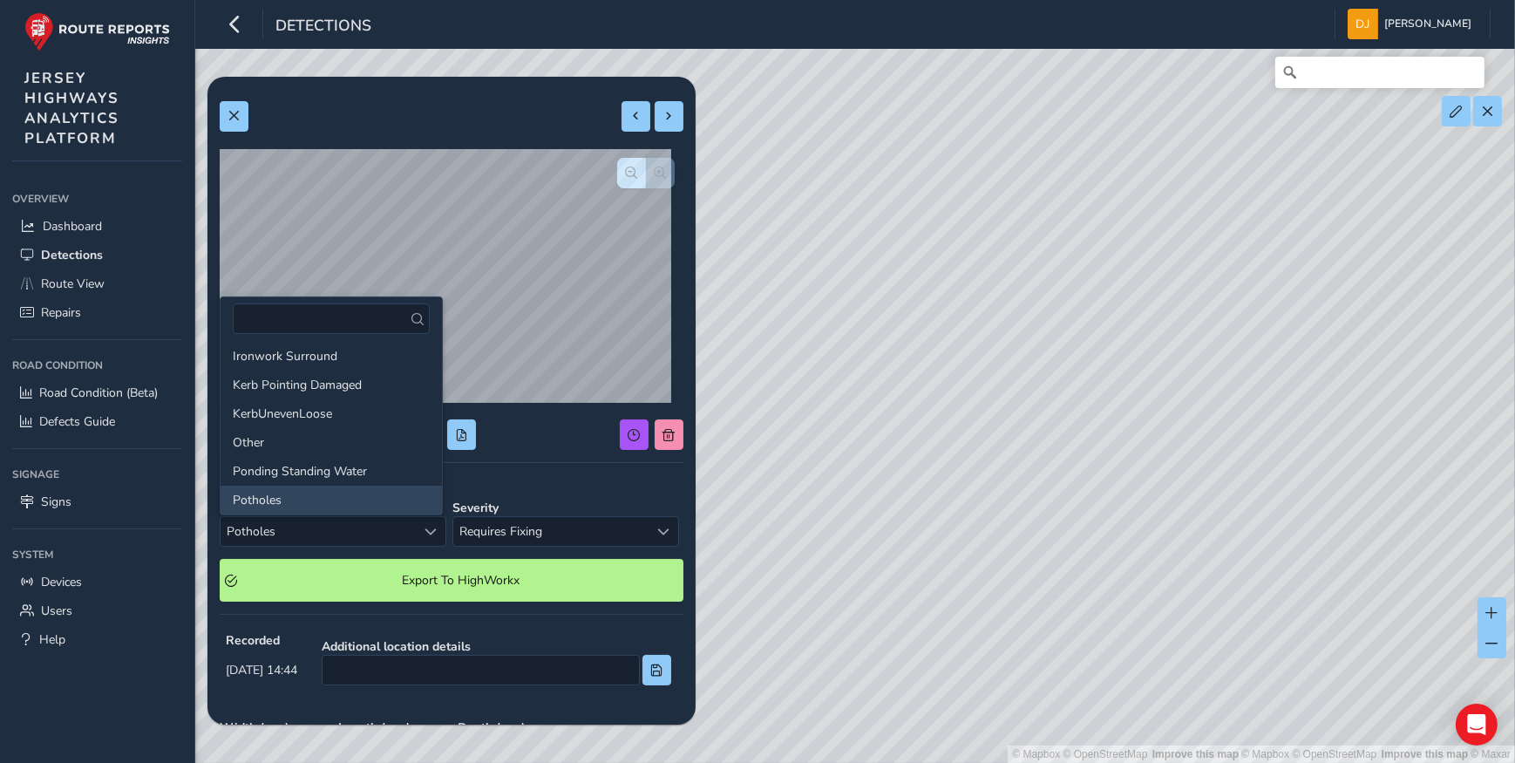
click at [540, 480] on div "HighWorks Export" at bounding box center [452, 483] width 464 height 19
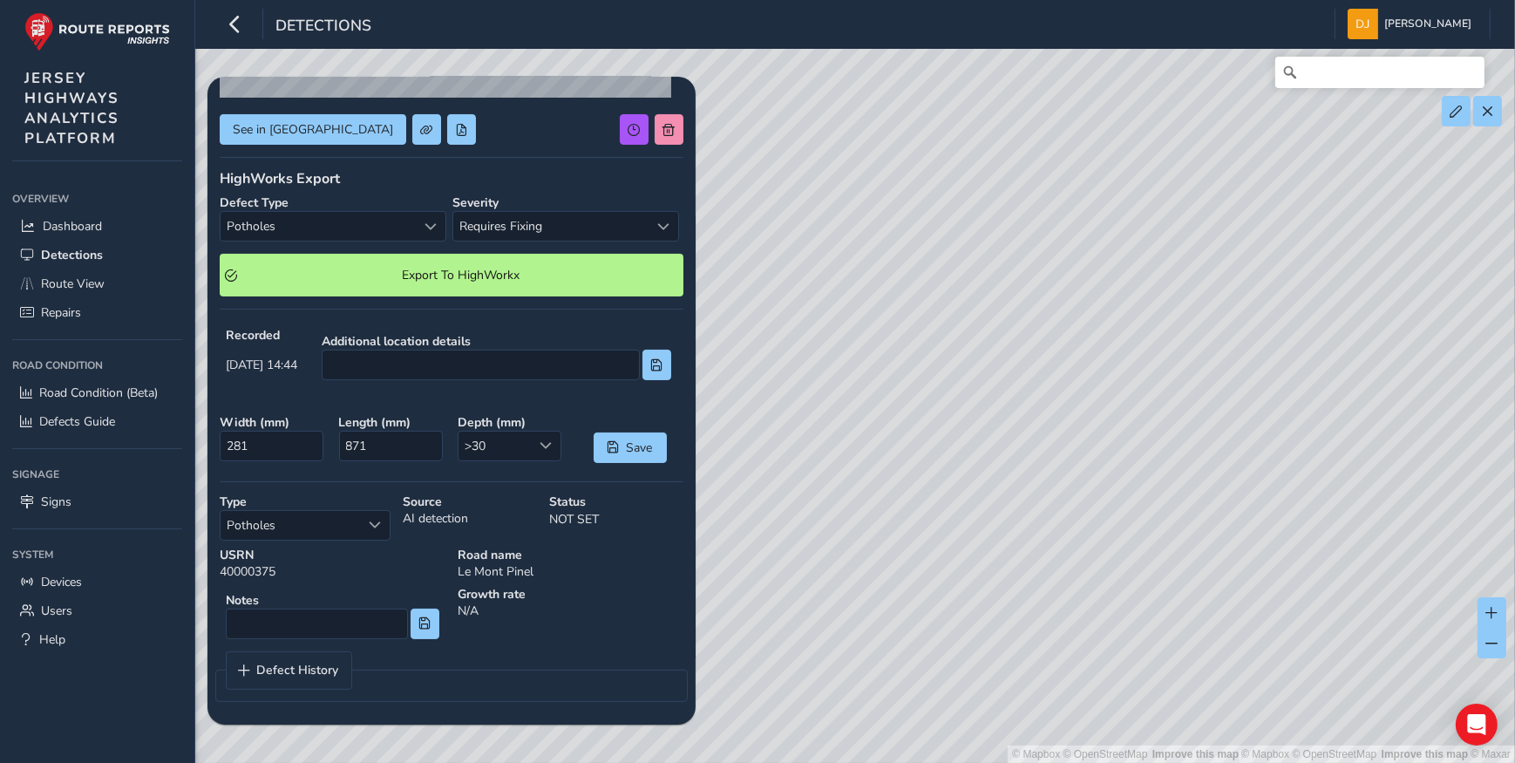
scroll to position [0, 0]
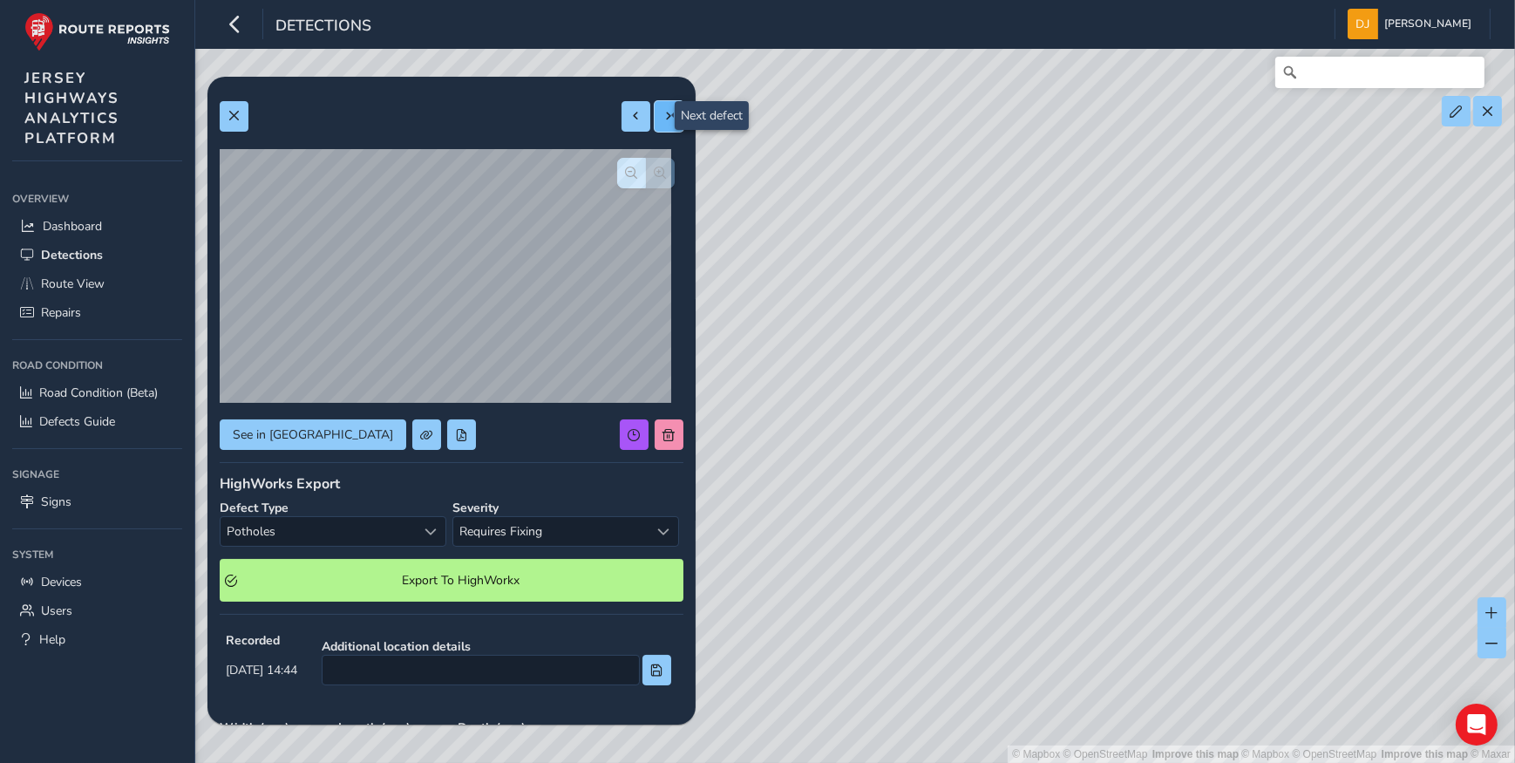
click at [655, 114] on button at bounding box center [669, 116] width 29 height 31
type input "434"
type input "711"
click at [628, 174] on button "button" at bounding box center [631, 173] width 29 height 31
click at [655, 175] on span "button" at bounding box center [661, 172] width 12 height 12
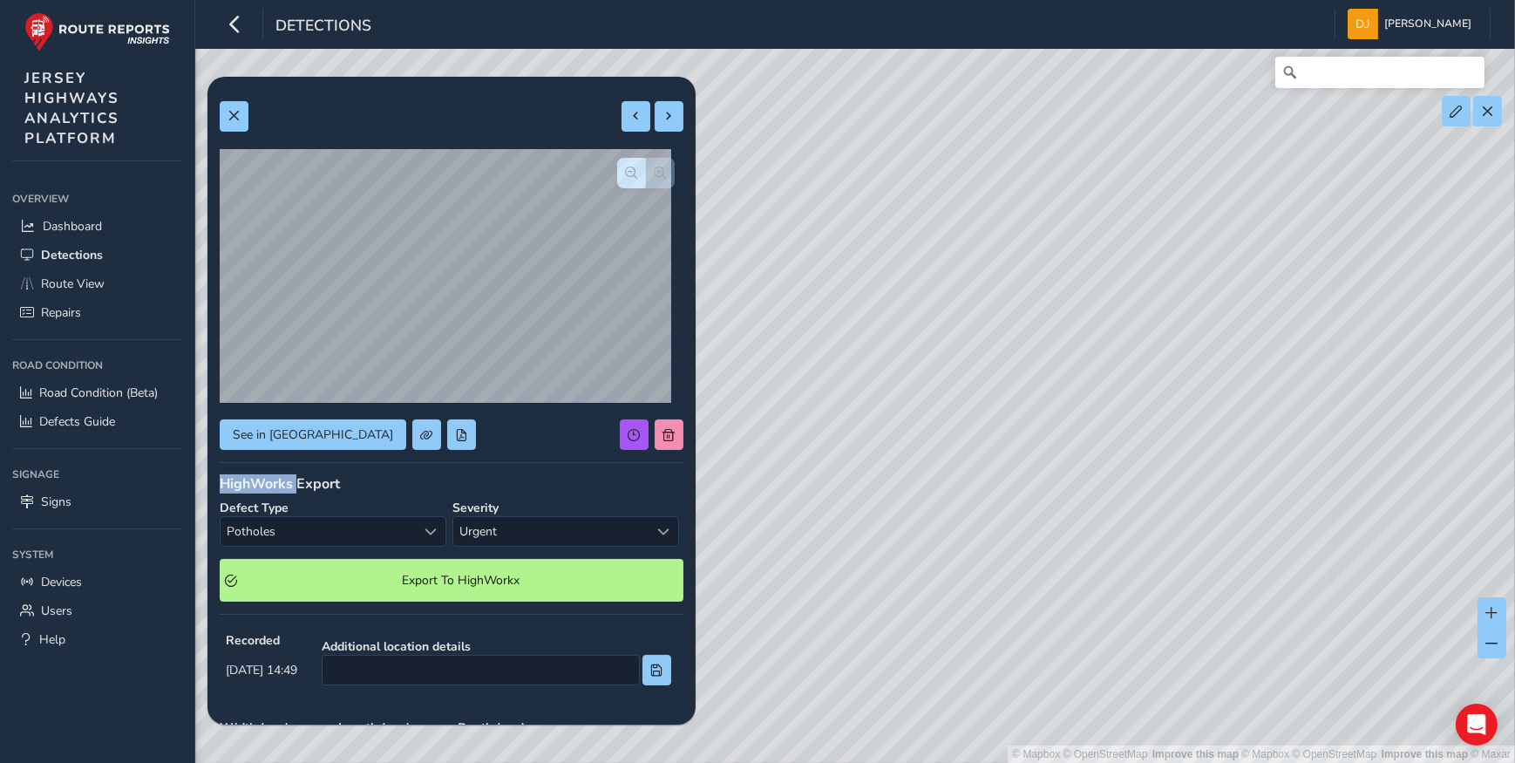
click at [647, 175] on div at bounding box center [646, 173] width 58 height 31
drag, startPoint x: 647, startPoint y: 175, endPoint x: 619, endPoint y: 177, distance: 27.9
click at [626, 177] on span "button" at bounding box center [632, 172] width 12 height 12
click at [626, 176] on span "button" at bounding box center [632, 172] width 12 height 12
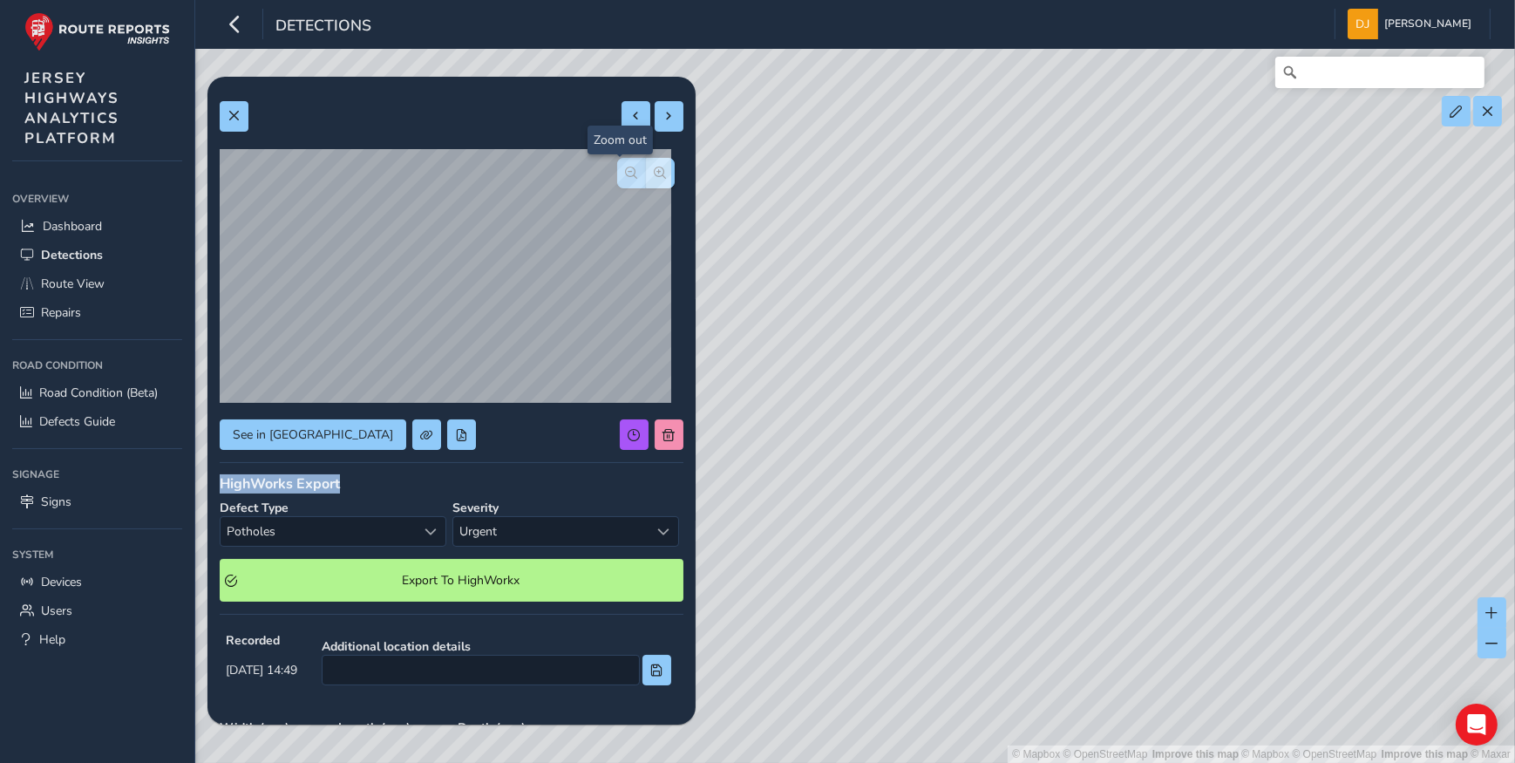
click at [626, 176] on span "button" at bounding box center [632, 172] width 12 height 12
click at [655, 175] on span "button" at bounding box center [661, 172] width 12 height 12
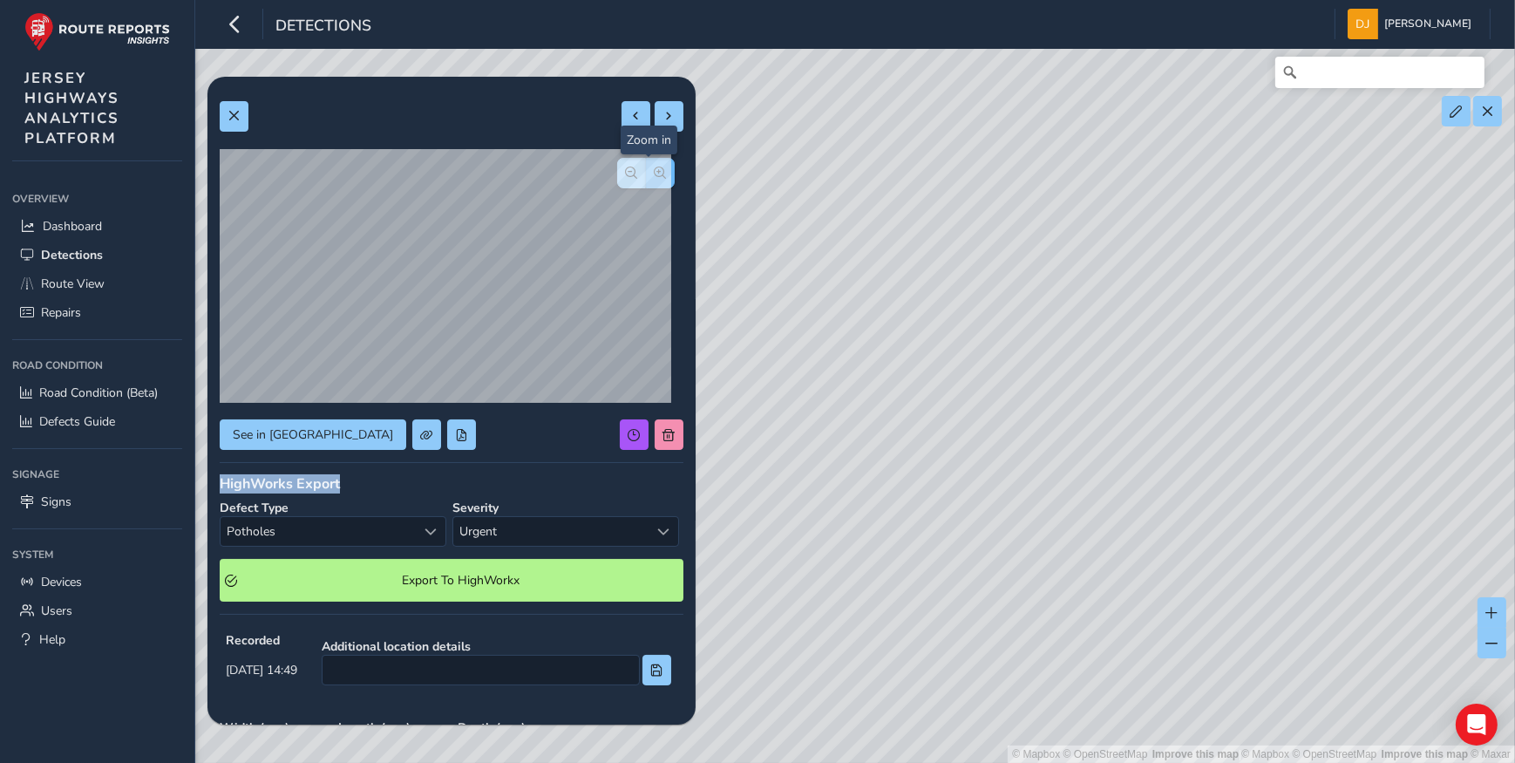
click at [655, 175] on span "button" at bounding box center [661, 172] width 12 height 12
click at [645, 175] on div at bounding box center [646, 173] width 58 height 31
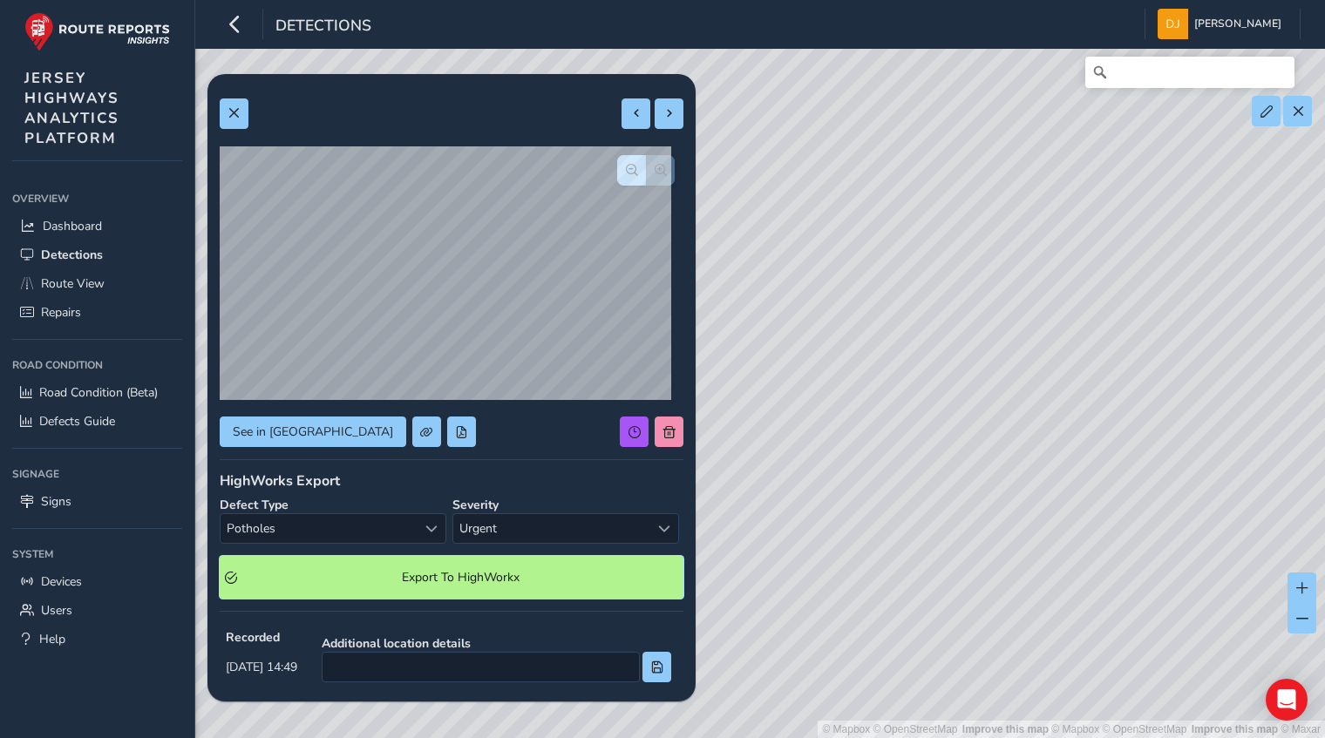
click at [493, 572] on span "Export To HighWorkx" at bounding box center [460, 577] width 435 height 17
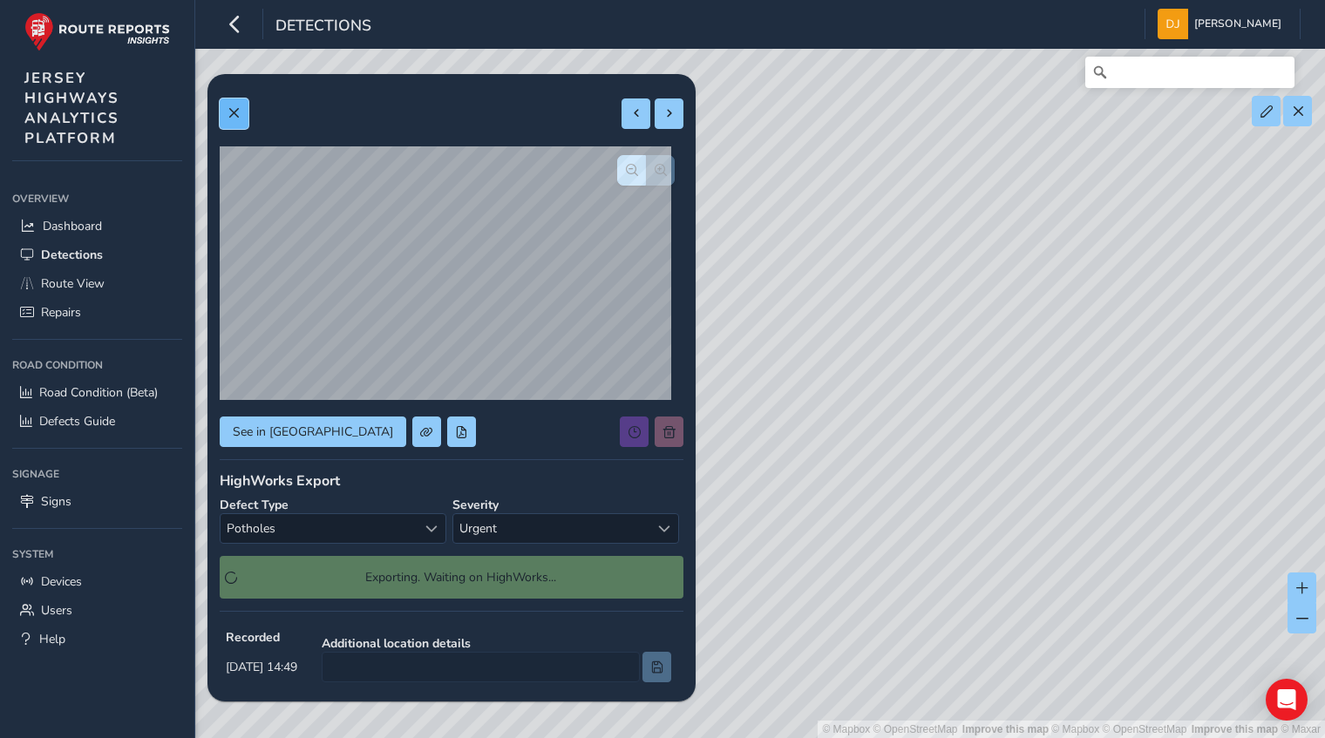
click at [234, 114] on span at bounding box center [233, 113] width 12 height 12
